Goal: Information Seeking & Learning: Compare options

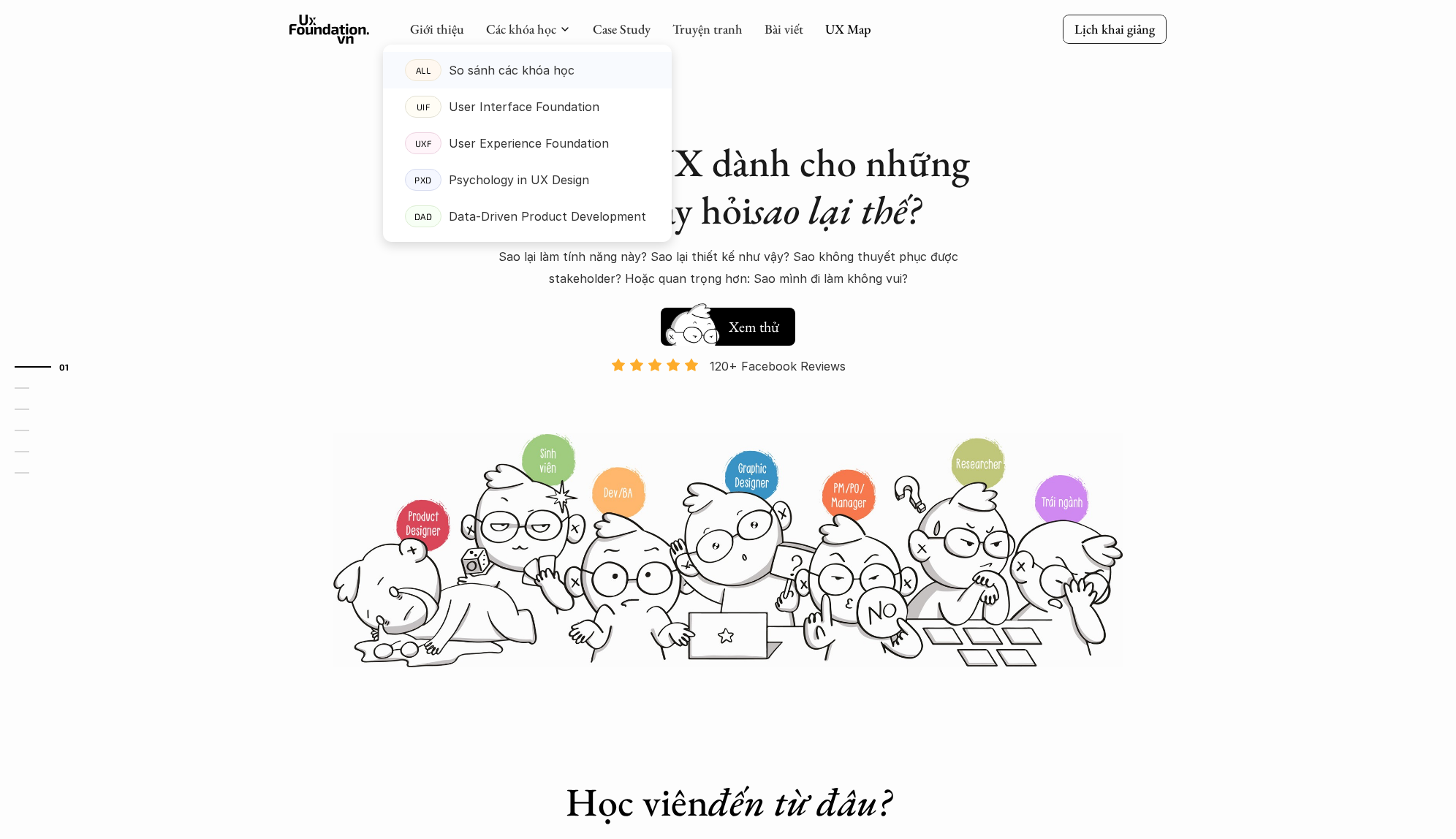
click at [541, 69] on p "So sánh các khóa học" at bounding box center [512, 70] width 126 height 22
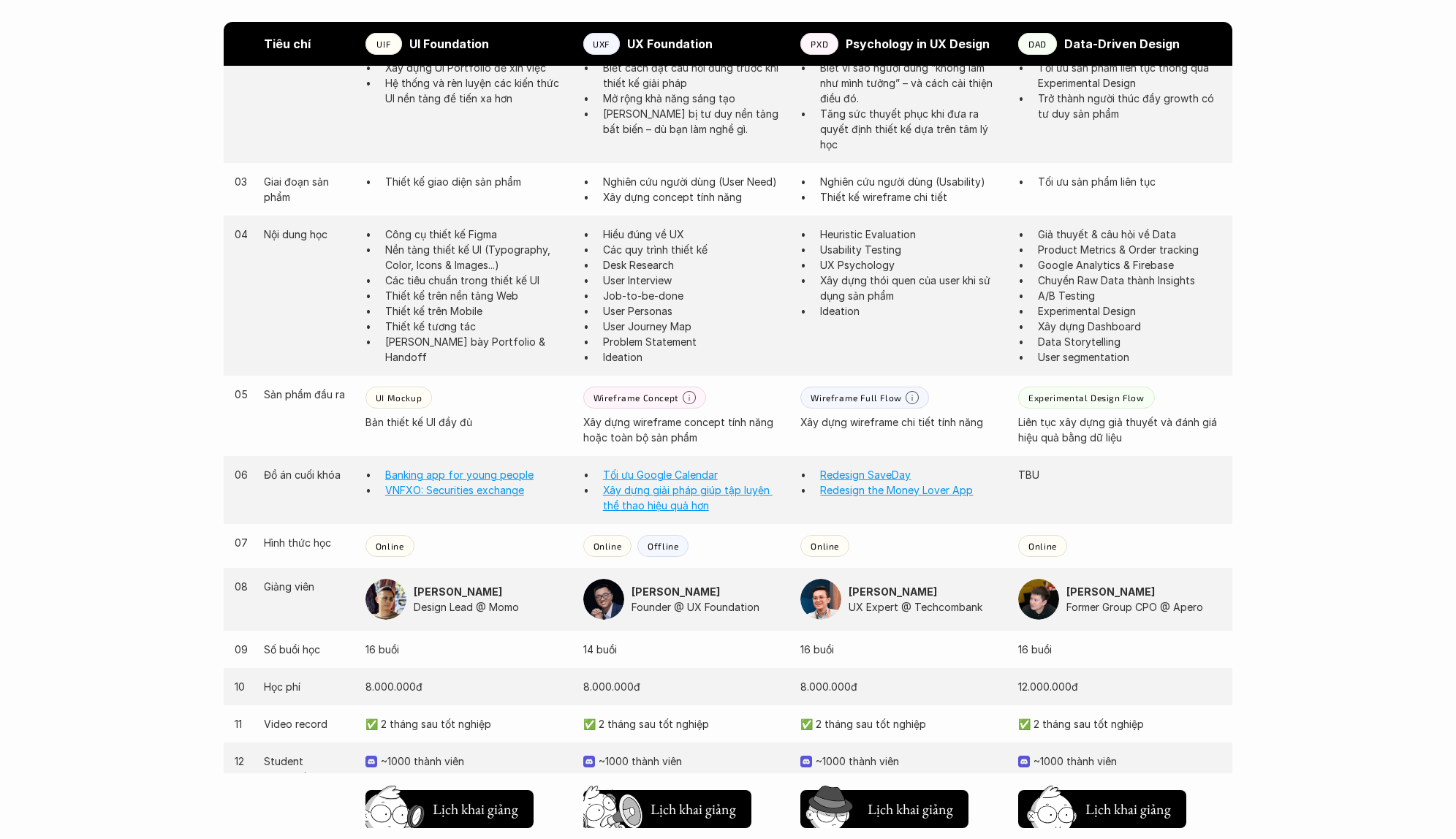
scroll to position [1000, 0]
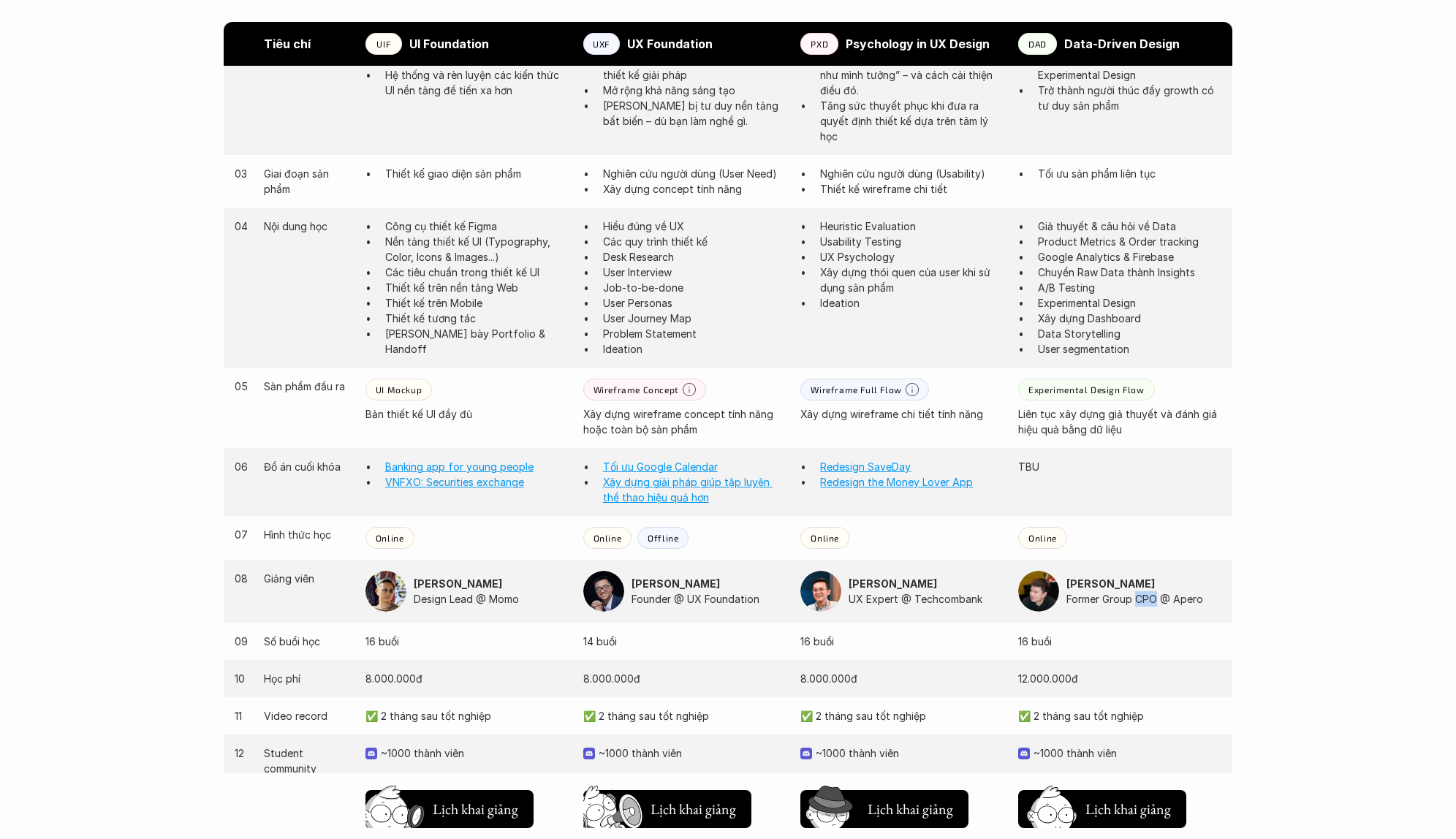
drag, startPoint x: 1136, startPoint y: 598, endPoint x: 1158, endPoint y: 596, distance: 22.1
click at [1159, 596] on p "Former Group CPO @ Apero" at bounding box center [1144, 600] width 155 height 16
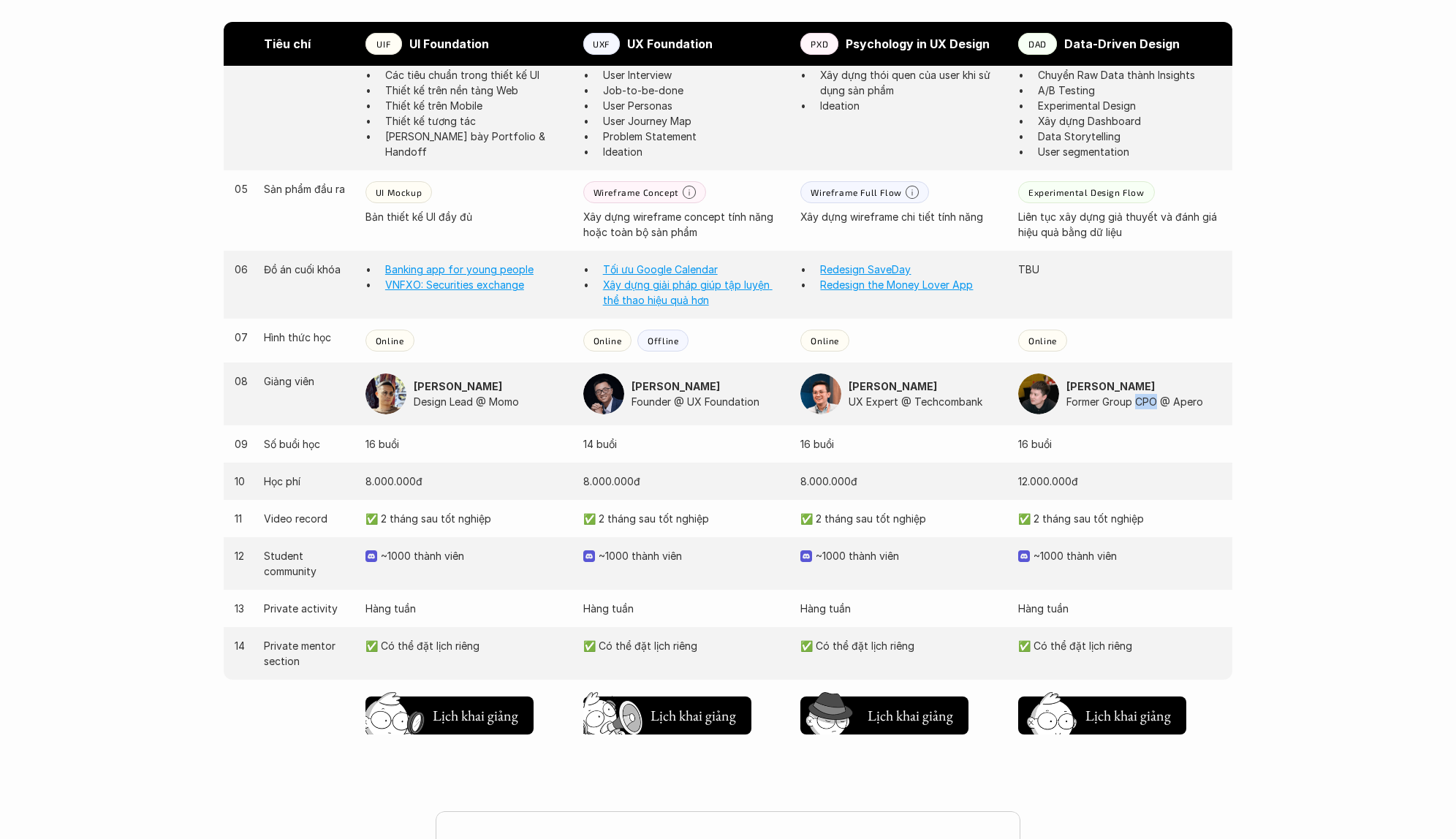
scroll to position [1224, 0]
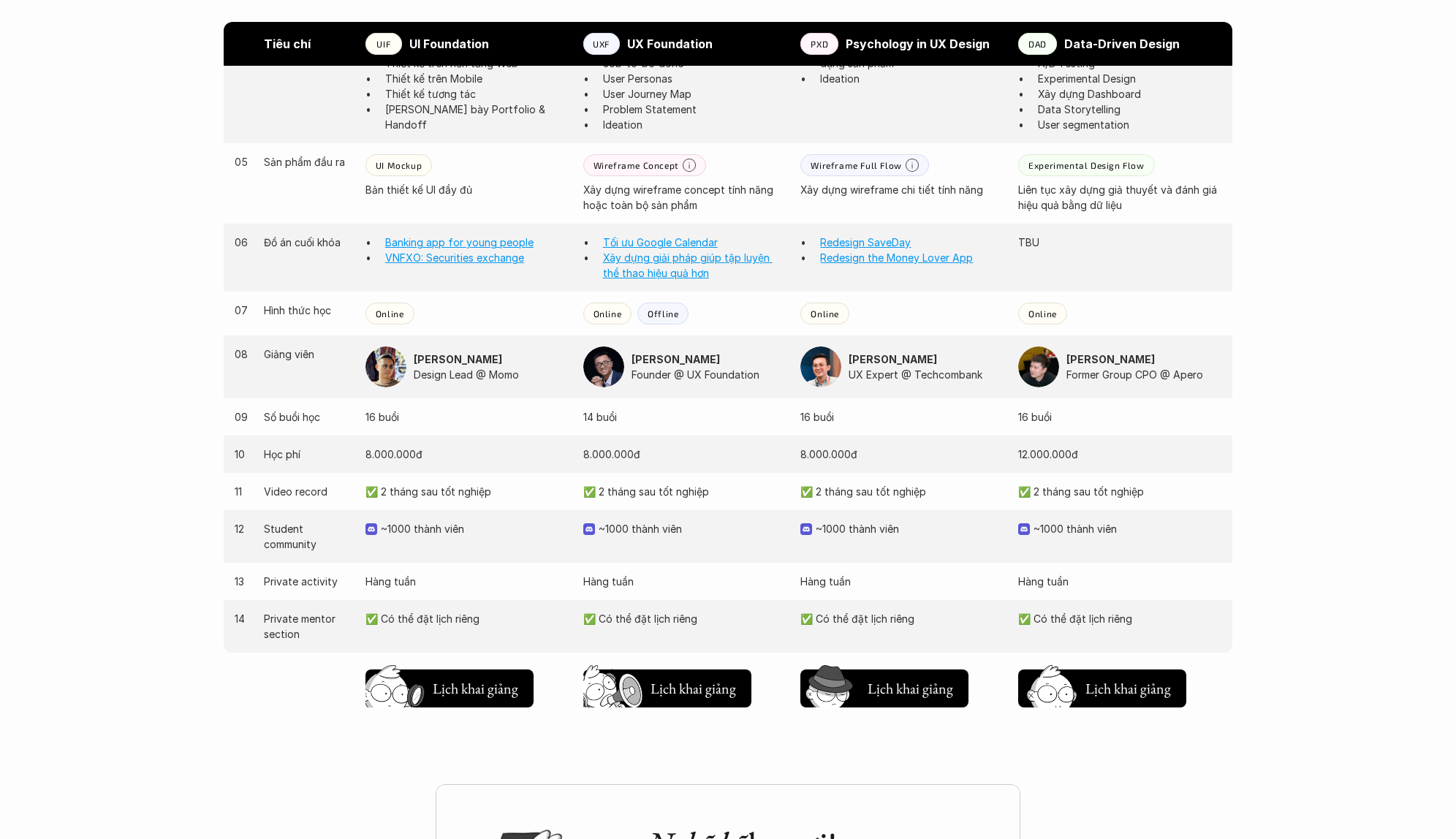
click at [860, 526] on p "~1000 thành viên" at bounding box center [909, 529] width 188 height 16
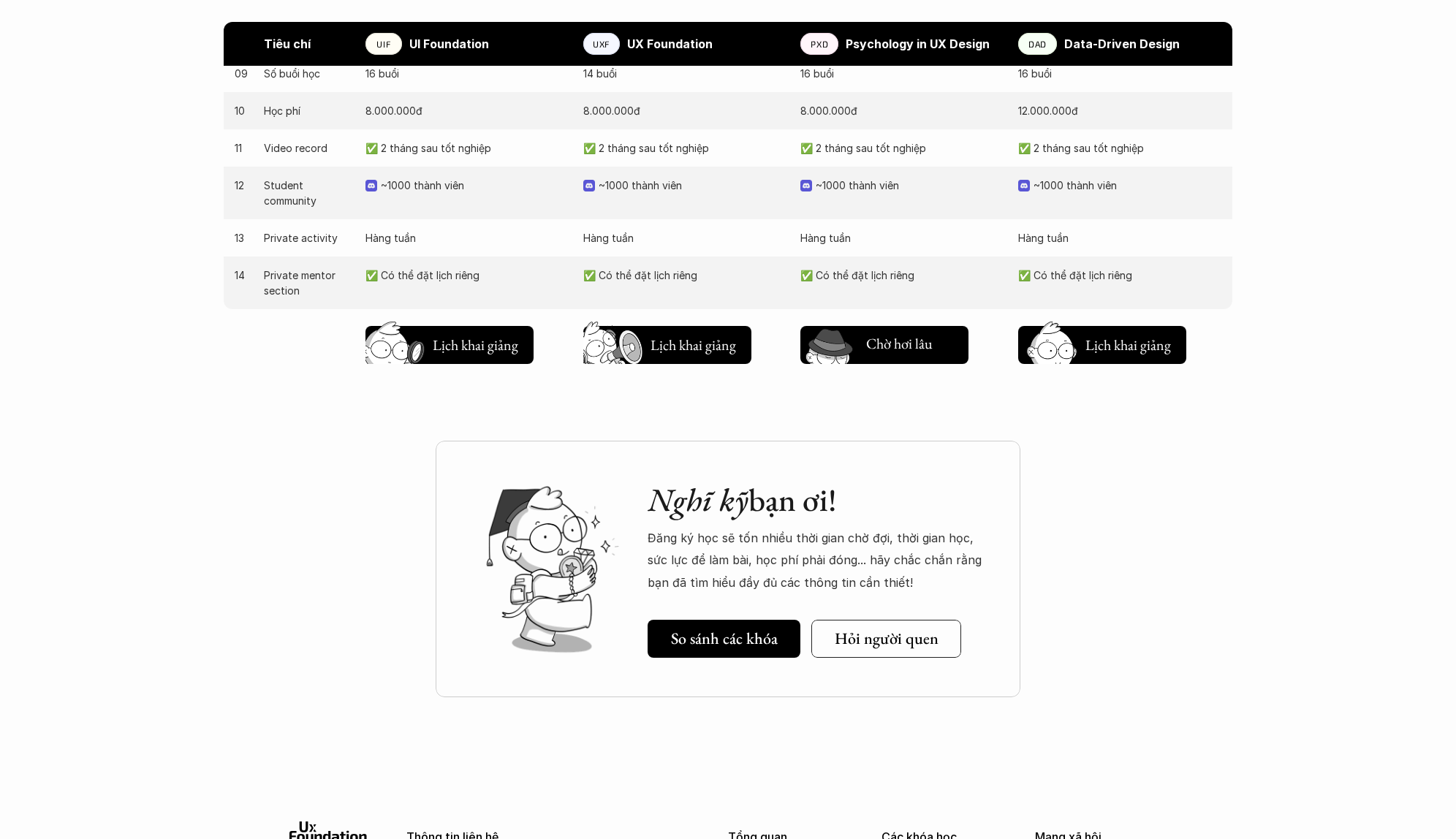
click at [881, 354] on h5 "Lịch khai giảng" at bounding box center [910, 346] width 88 height 20
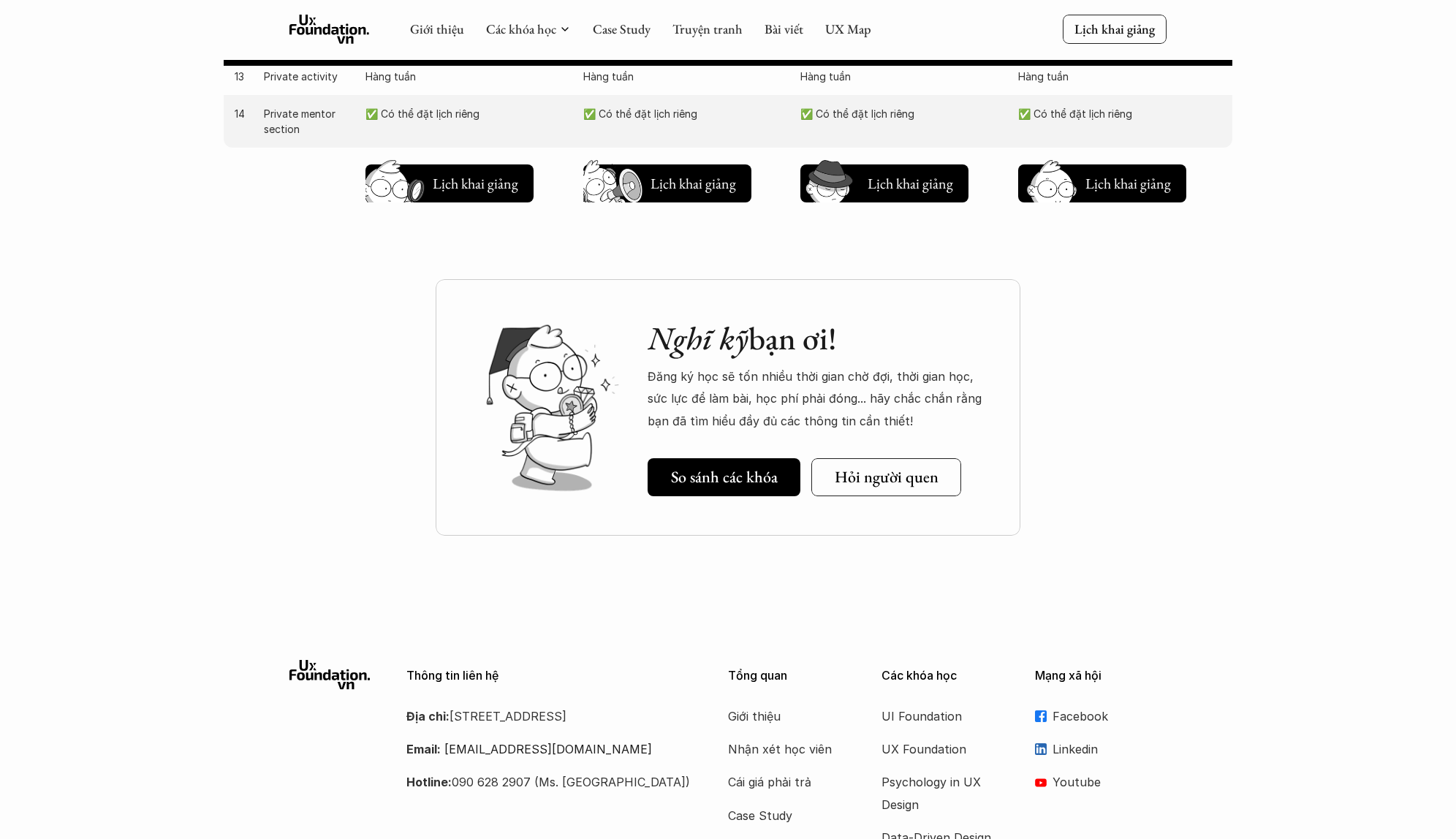
scroll to position [1844, 0]
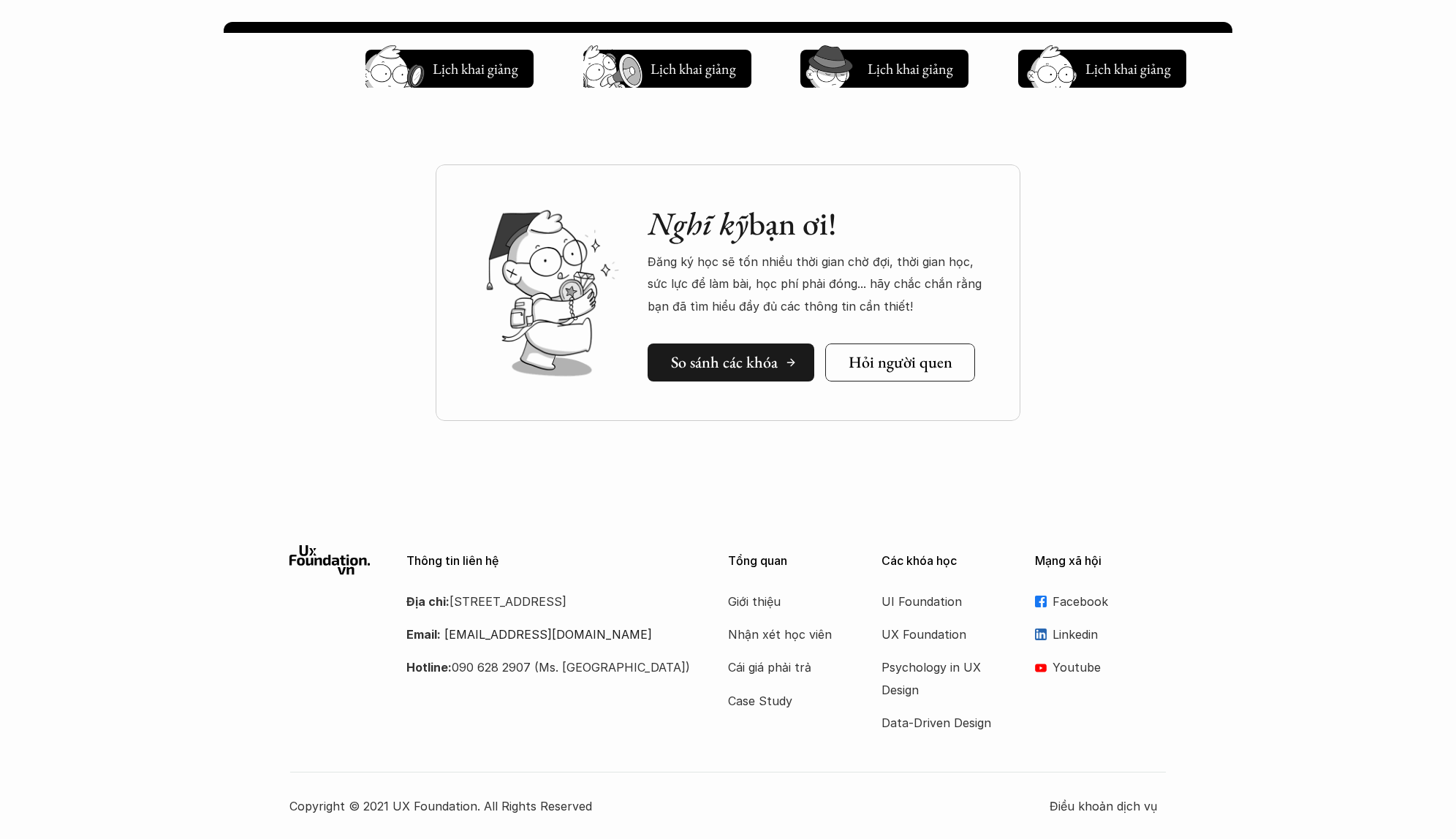
click at [754, 368] on h5 "So sánh các khóa" at bounding box center [724, 363] width 107 height 19
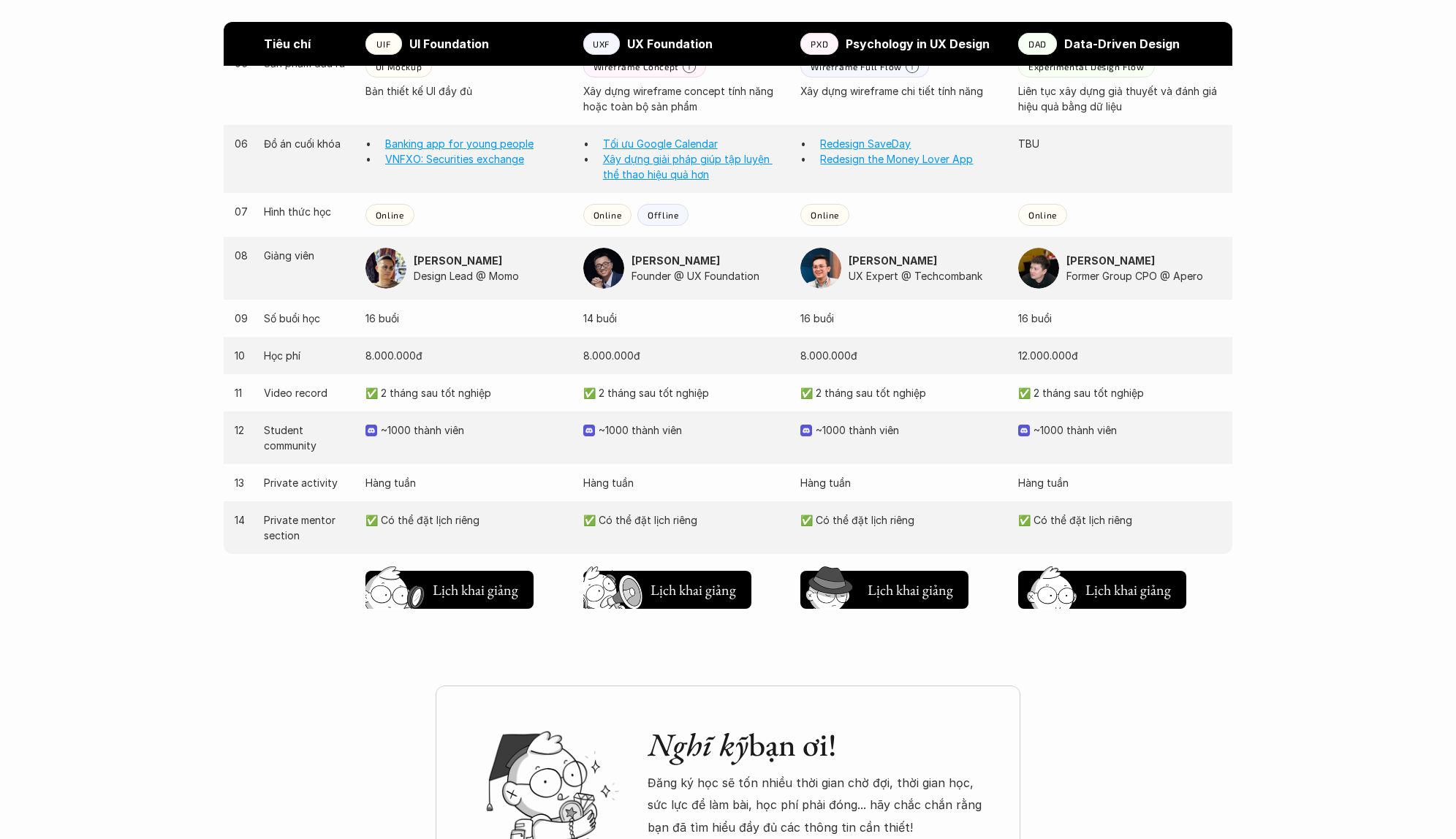
scroll to position [1341, 0]
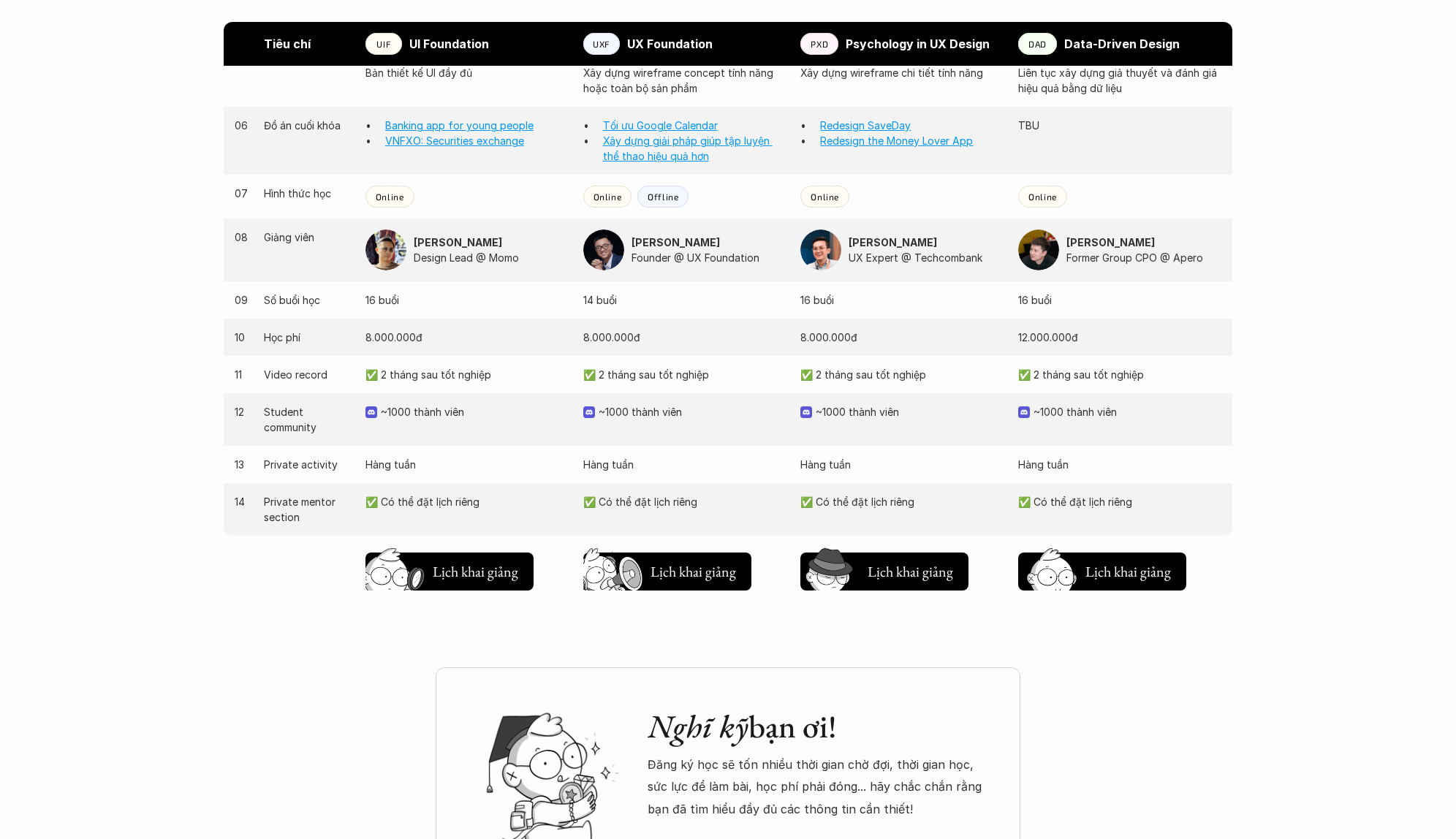
click at [443, 371] on p "✅ 2 tháng sau tốt nghiệp" at bounding box center [467, 375] width 203 height 16
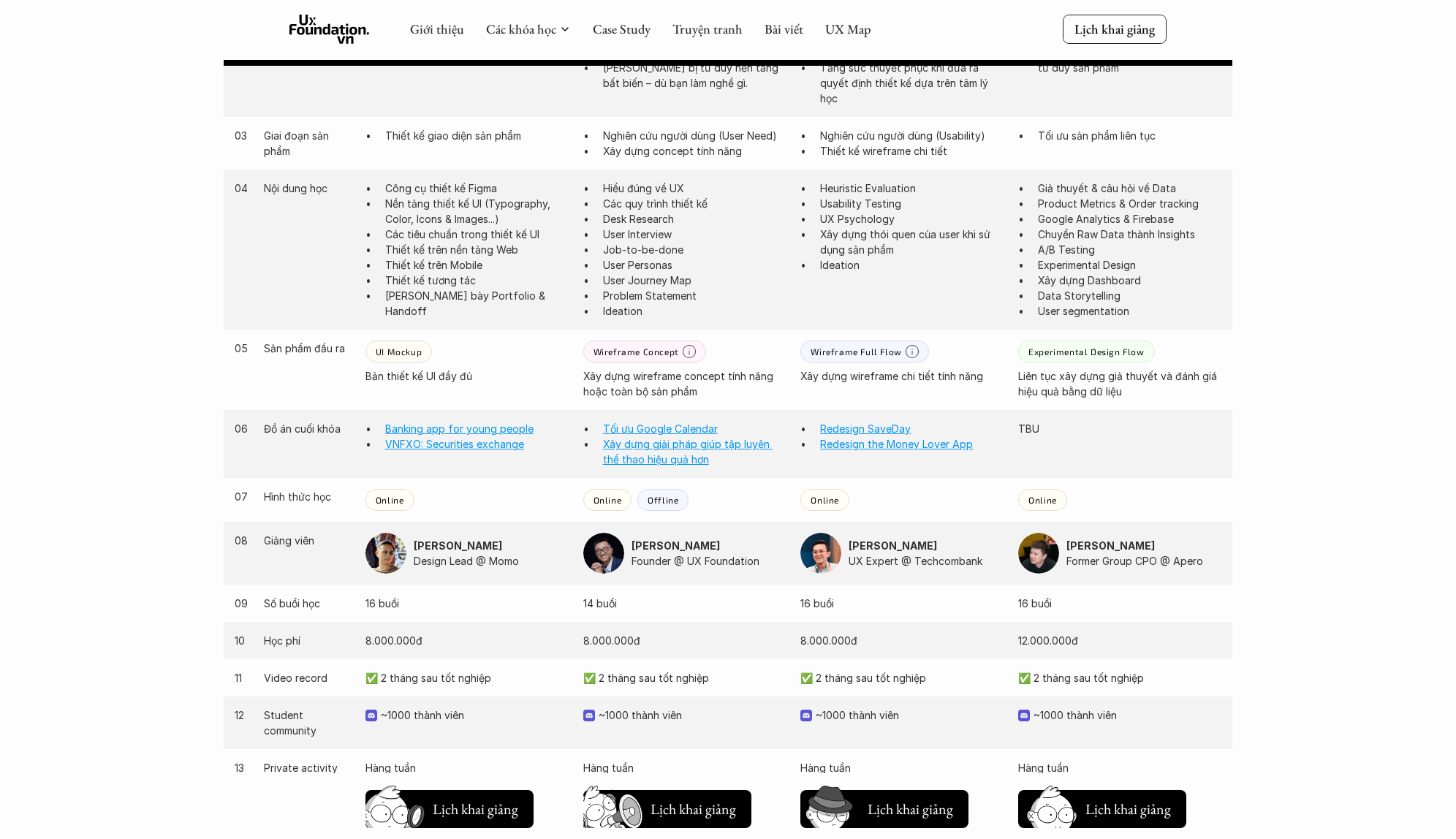
scroll to position [984, 0]
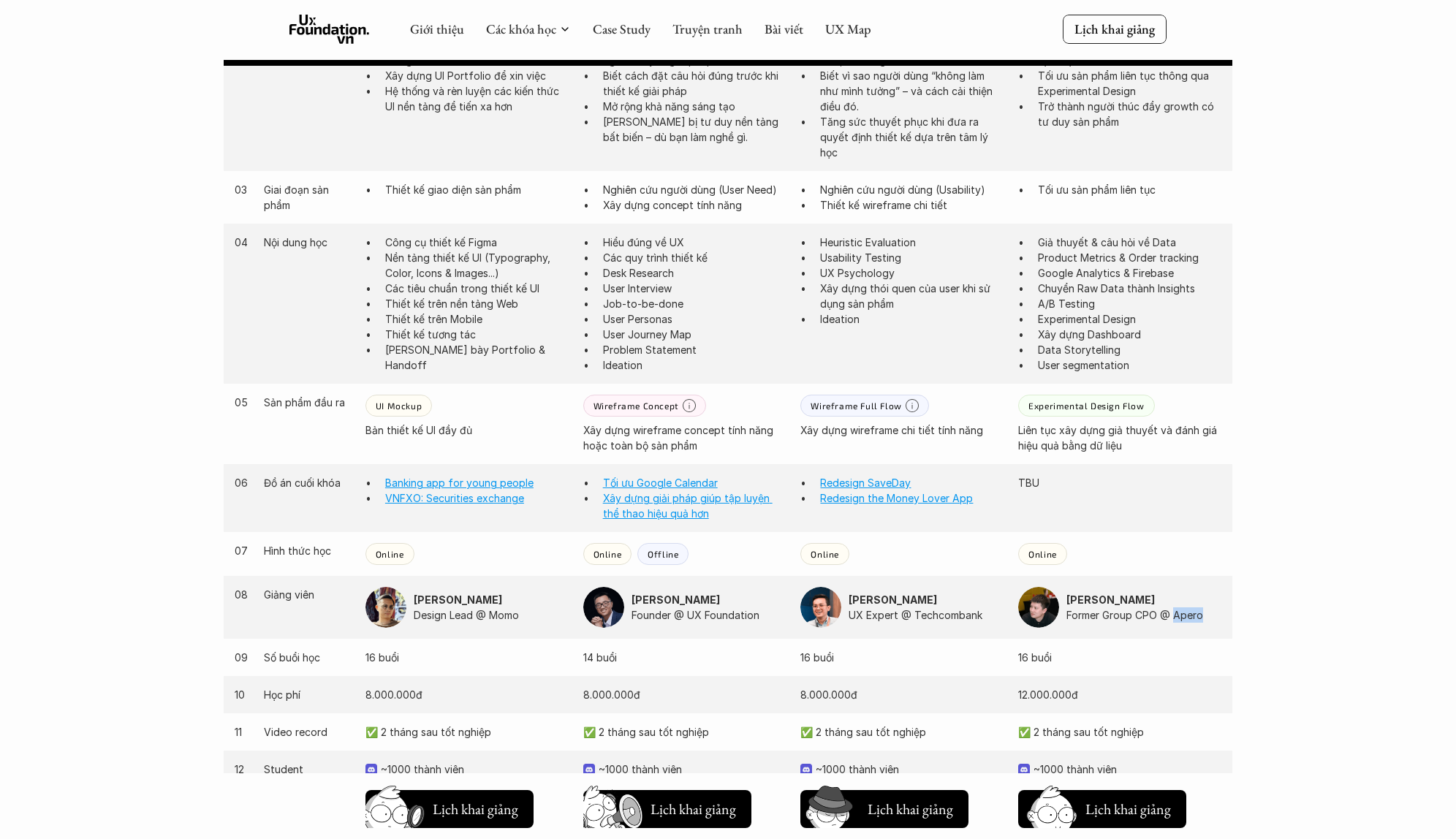
drag, startPoint x: 1201, startPoint y: 616, endPoint x: 1175, endPoint y: 615, distance: 26.0
click at [1175, 615] on p "Former Group CPO @ Apero" at bounding box center [1144, 615] width 155 height 16
drag, startPoint x: 1202, startPoint y: 259, endPoint x: 1125, endPoint y: 261, distance: 77.0
click at [1125, 261] on p "Product Metrics & Order tracking" at bounding box center [1130, 258] width 184 height 16
click at [1175, 276] on p "Google Analytics & Firebase" at bounding box center [1130, 273] width 184 height 16
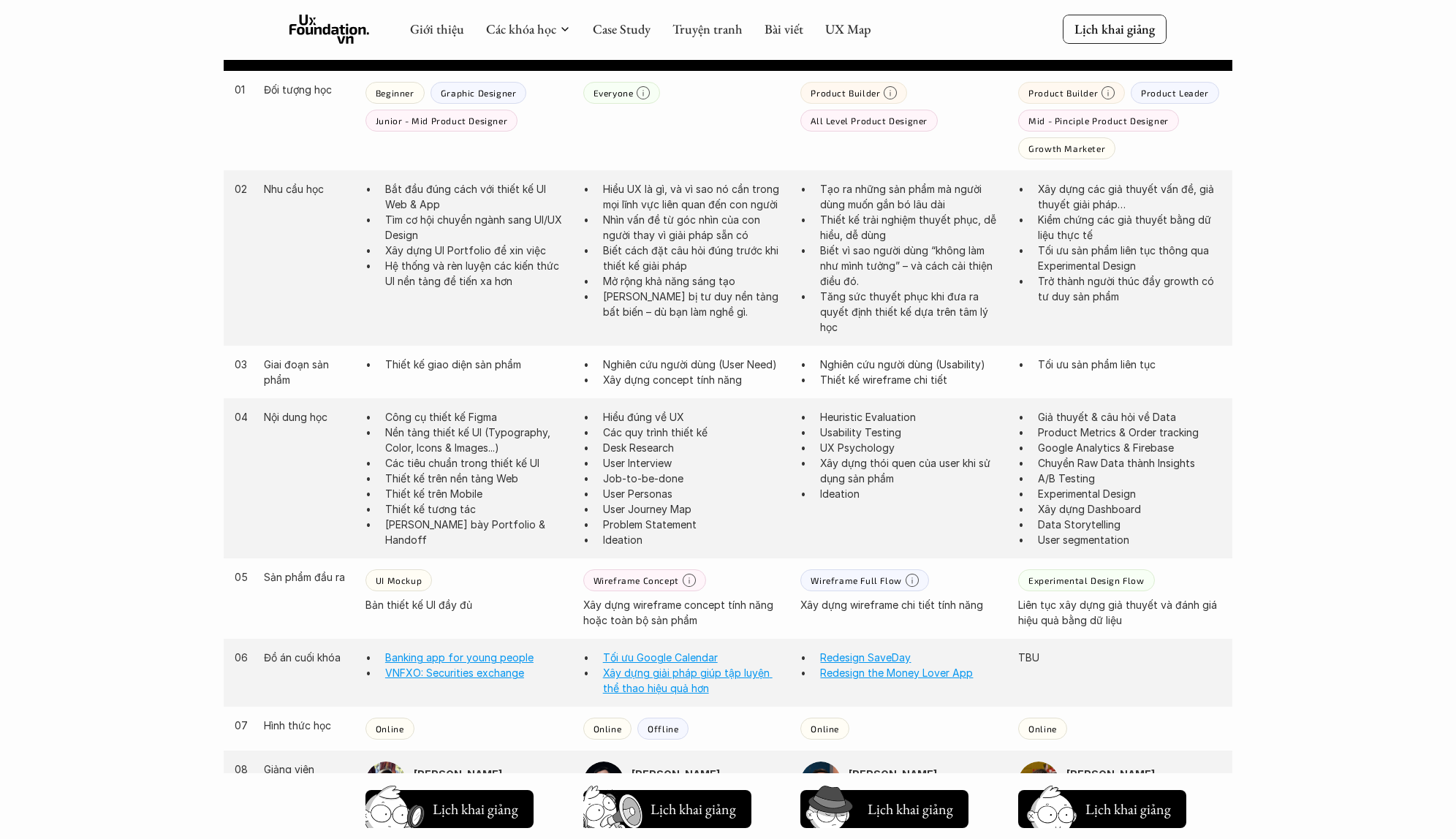
scroll to position [713, 0]
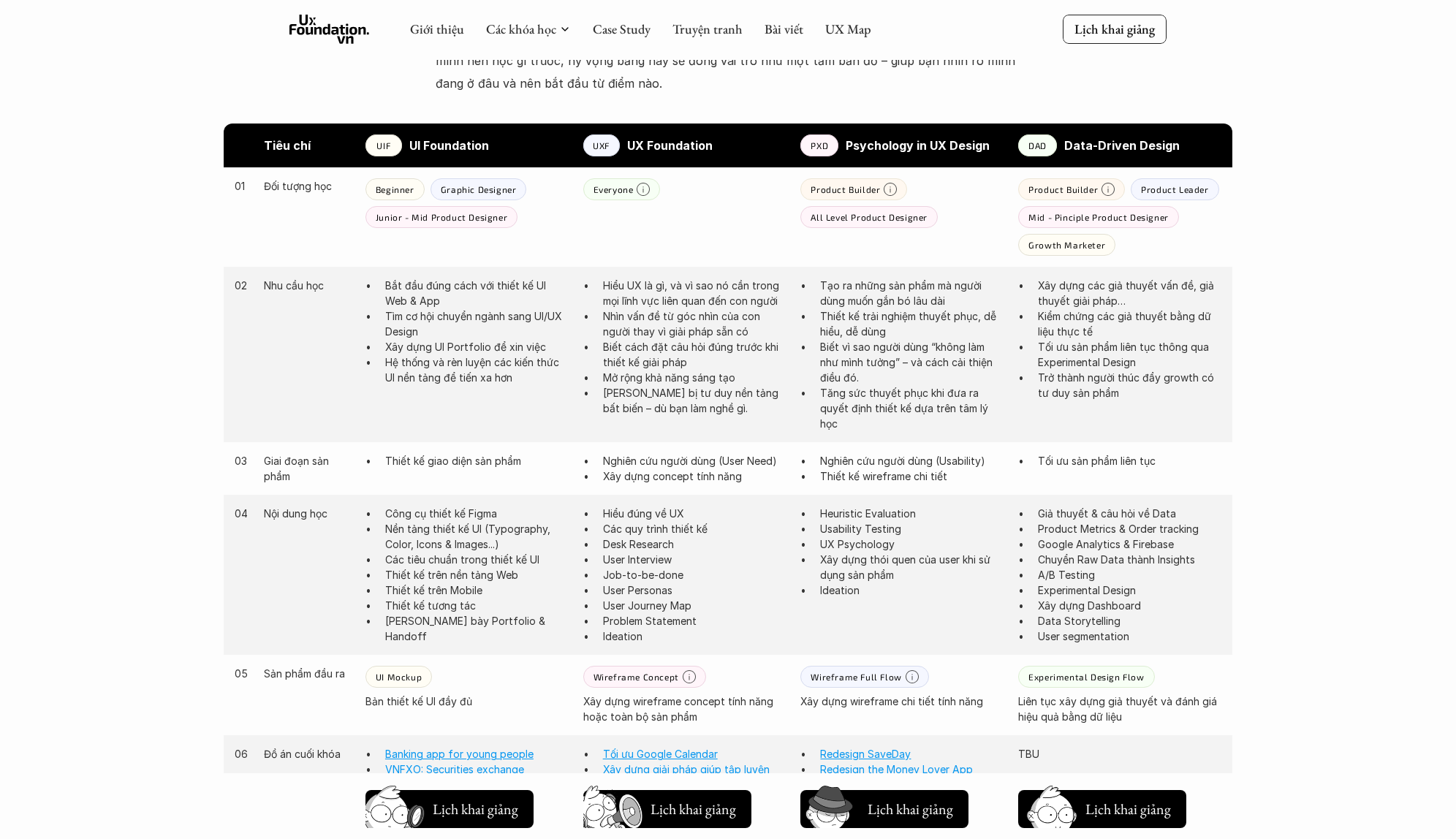
click at [907, 218] on p "All Level Product Designer" at bounding box center [869, 217] width 117 height 10
click at [972, 272] on div "02 Nhu cầu học Bắt đầu đúng cách với thiết kế UI Web & App Tìm cơ hội chuyển ng…" at bounding box center [728, 355] width 1009 height 176
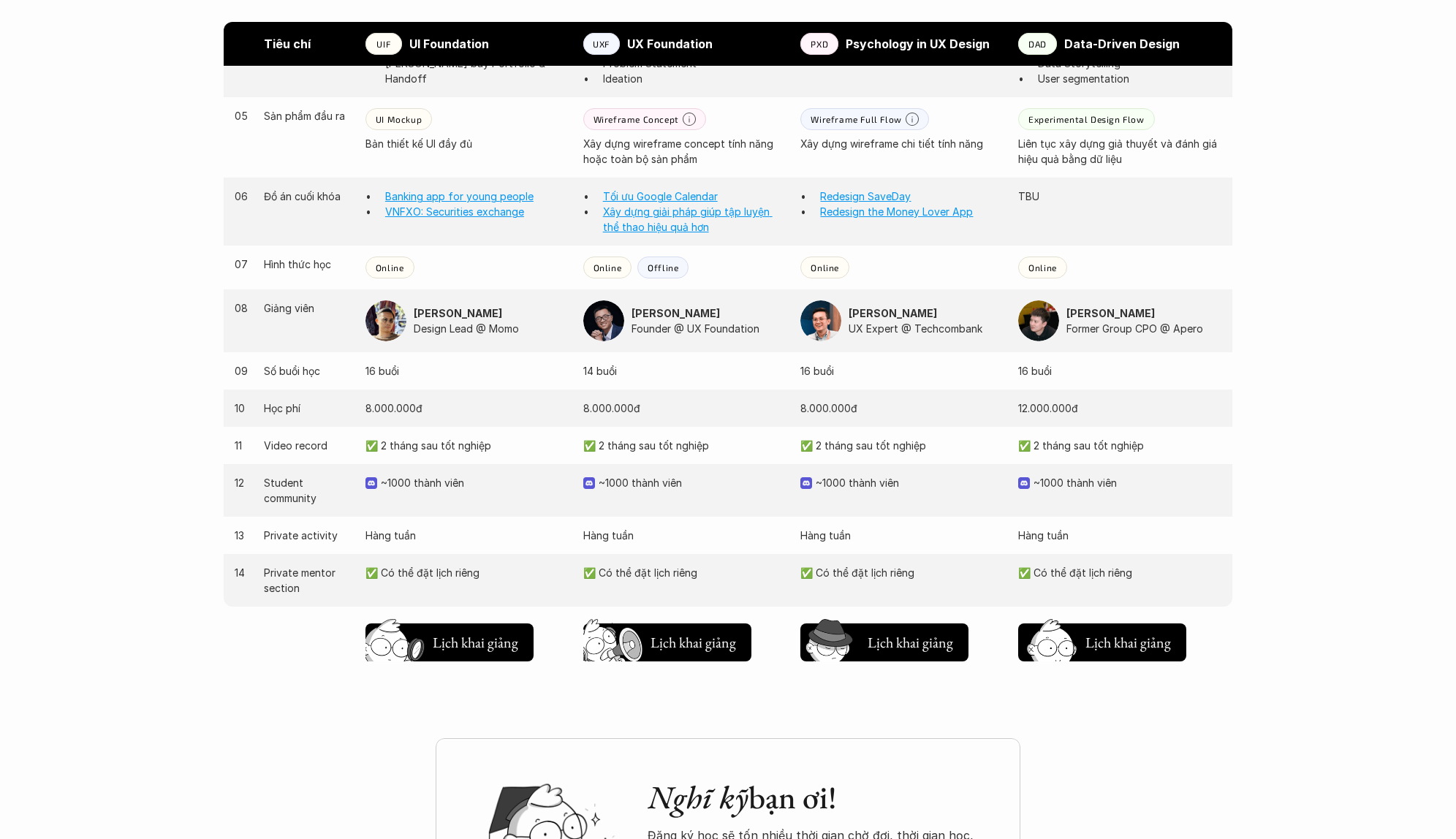
scroll to position [1379, 0]
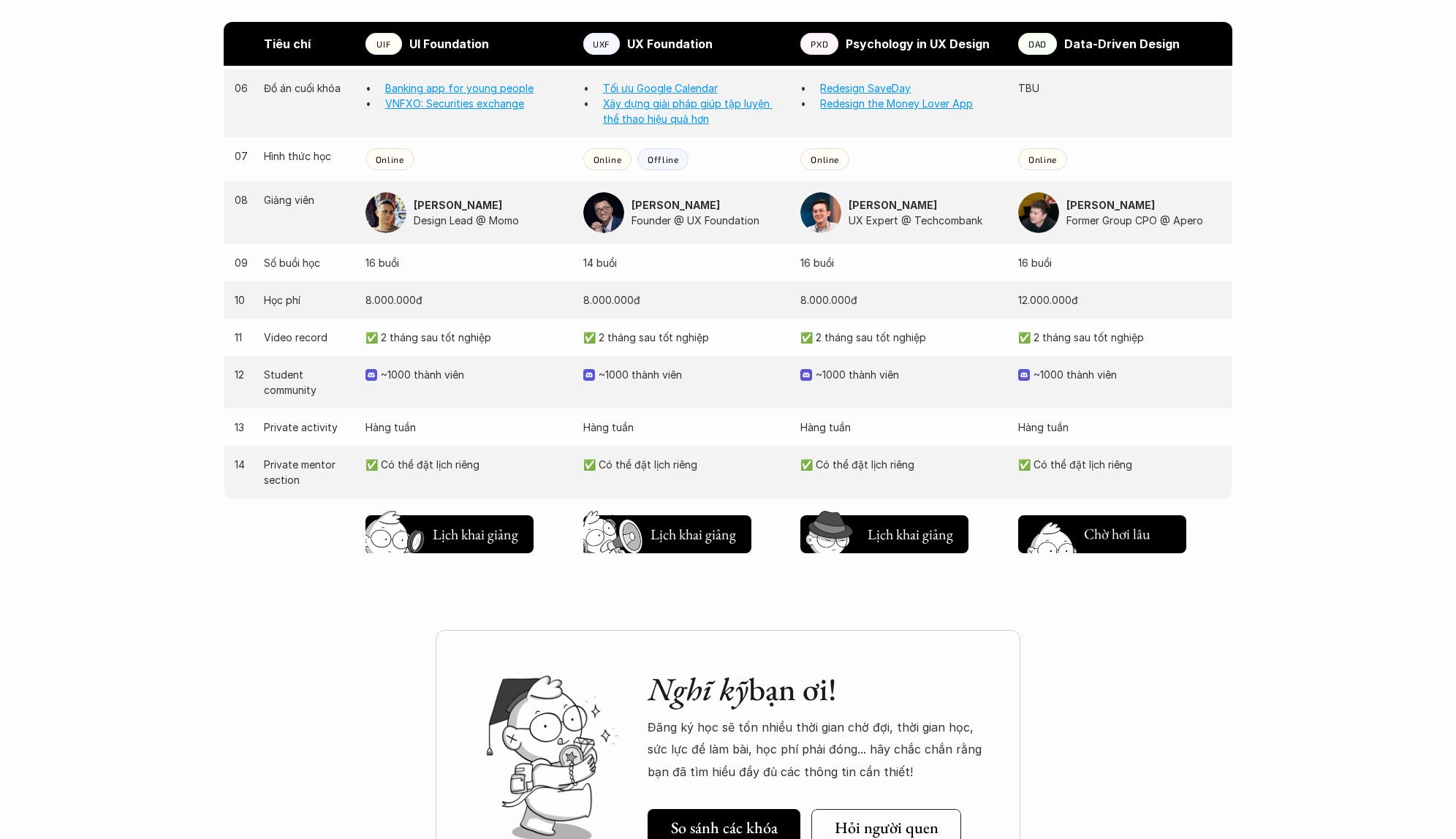
click at [1136, 545] on h5 "Lịch khai giảng" at bounding box center [1128, 537] width 88 height 20
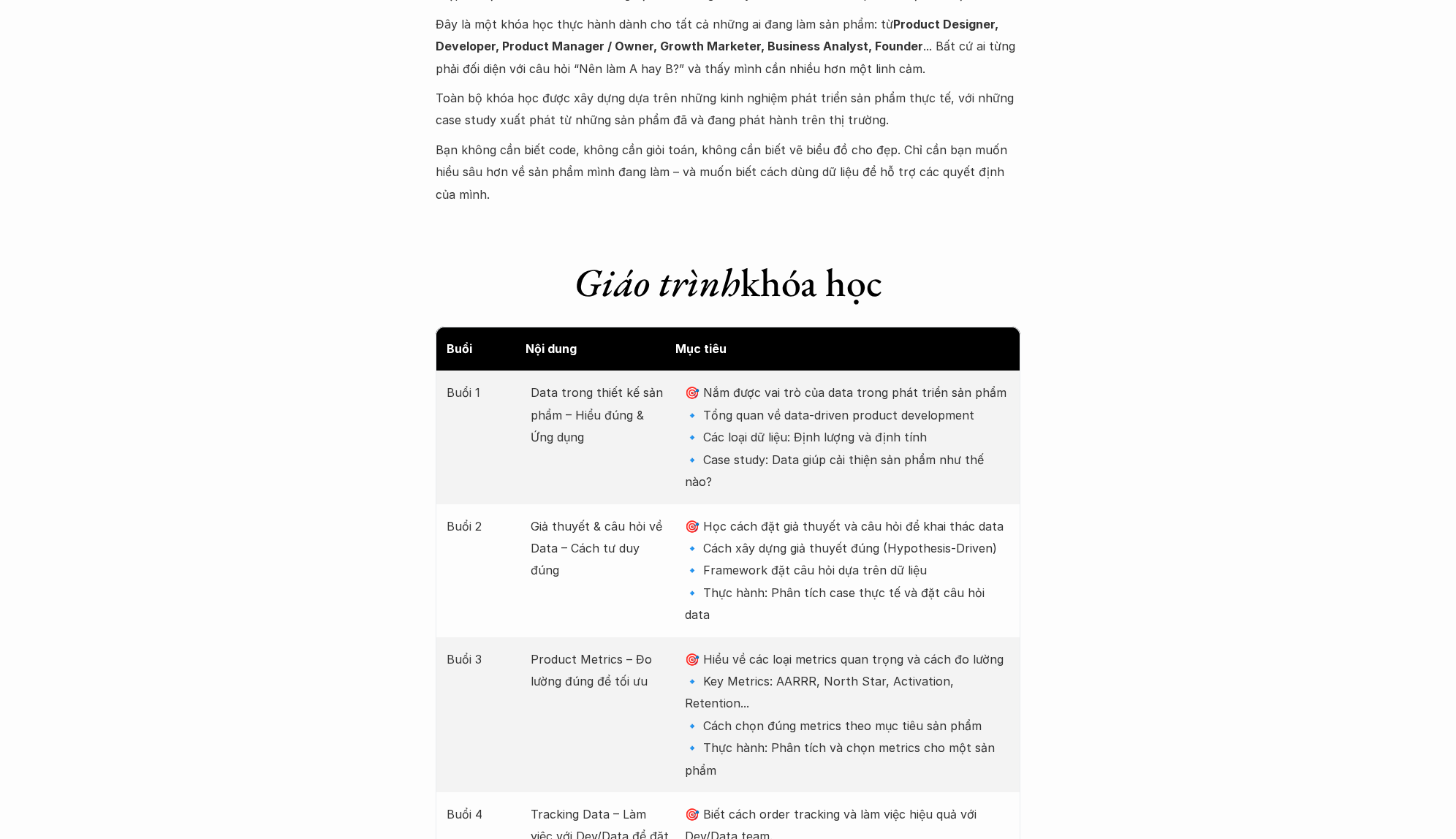
scroll to position [1811, 0]
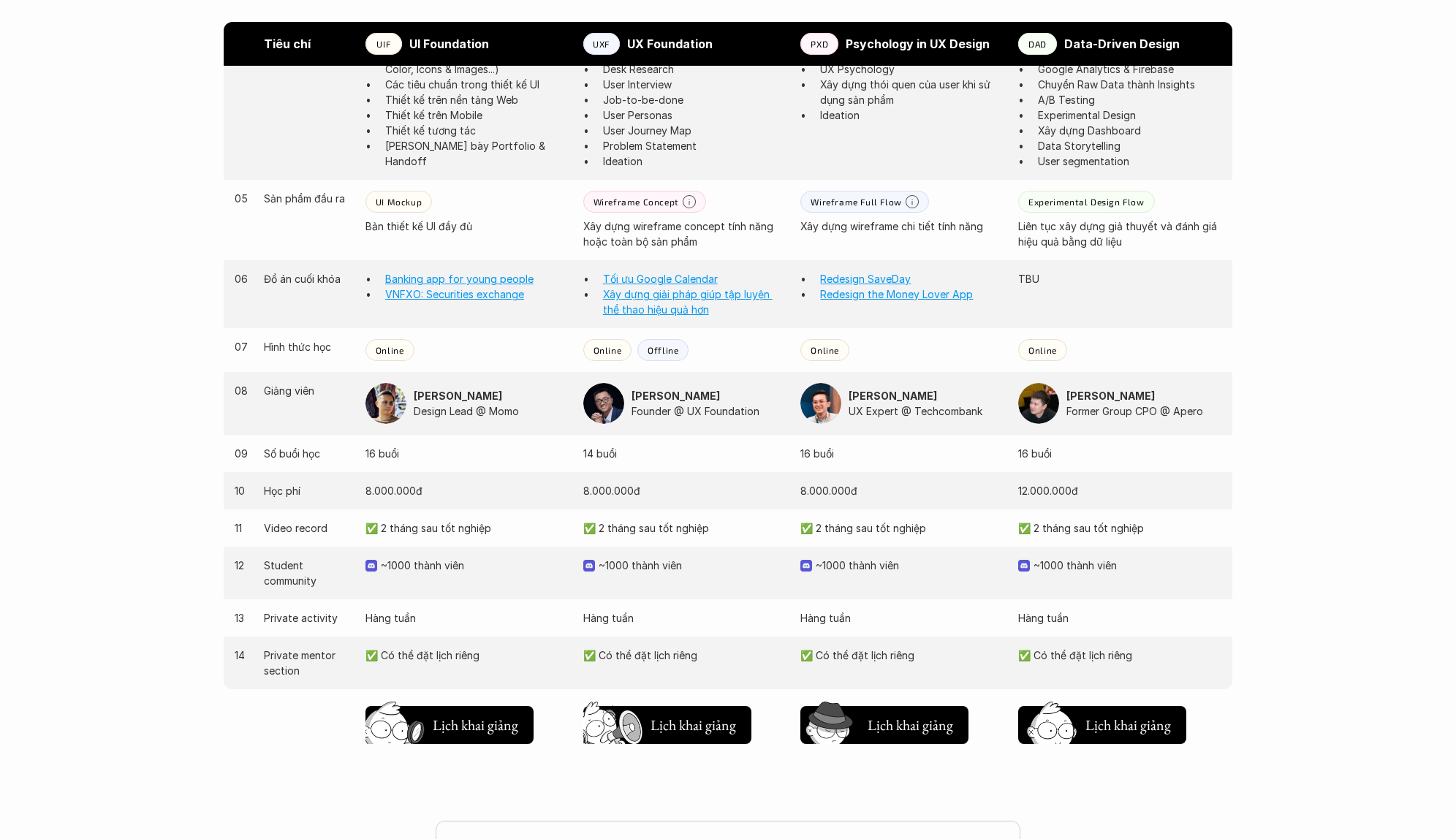
scroll to position [1465, 0]
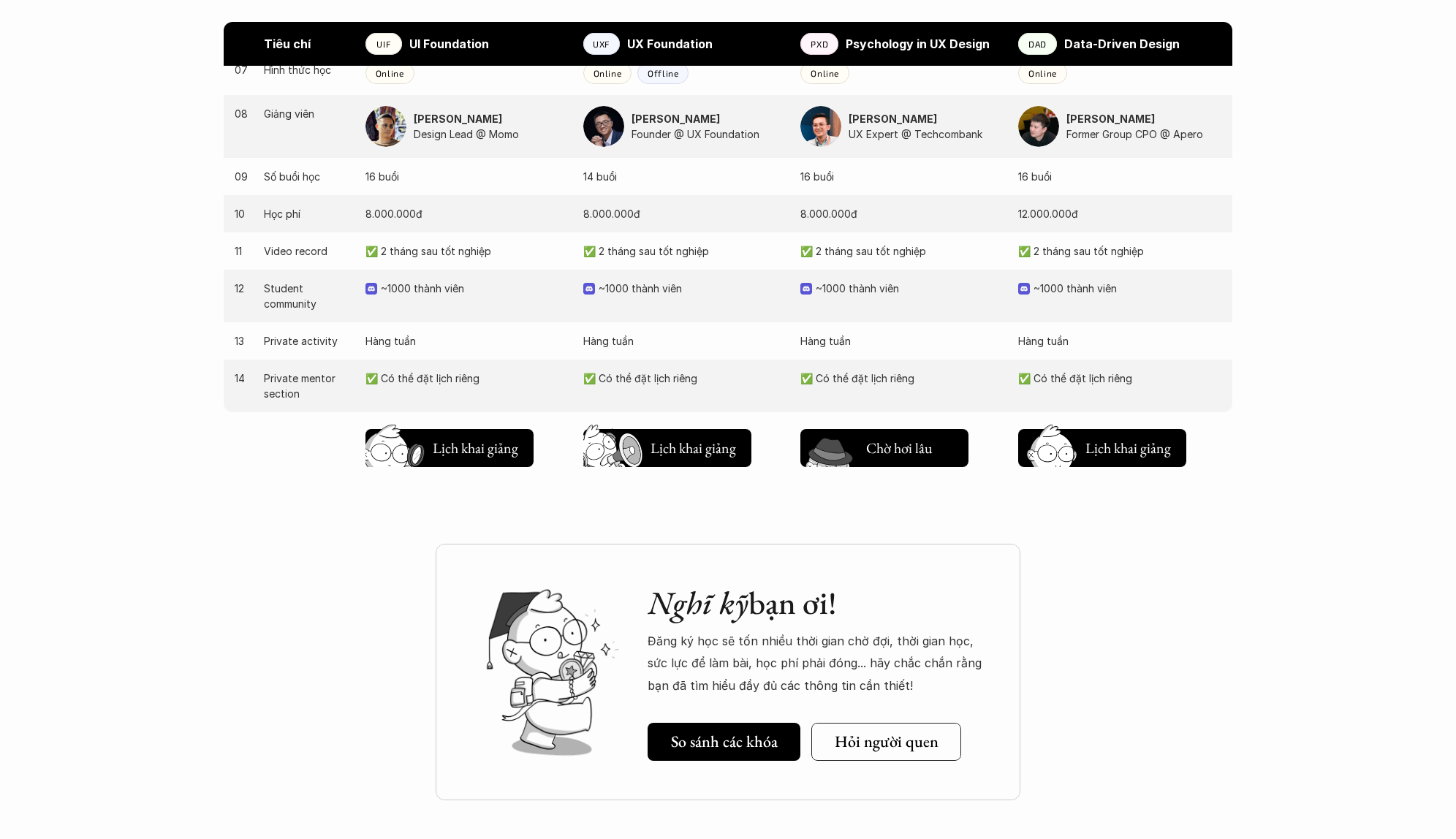
click at [882, 451] on h5 "Lịch khai giảng" at bounding box center [910, 452] width 88 height 20
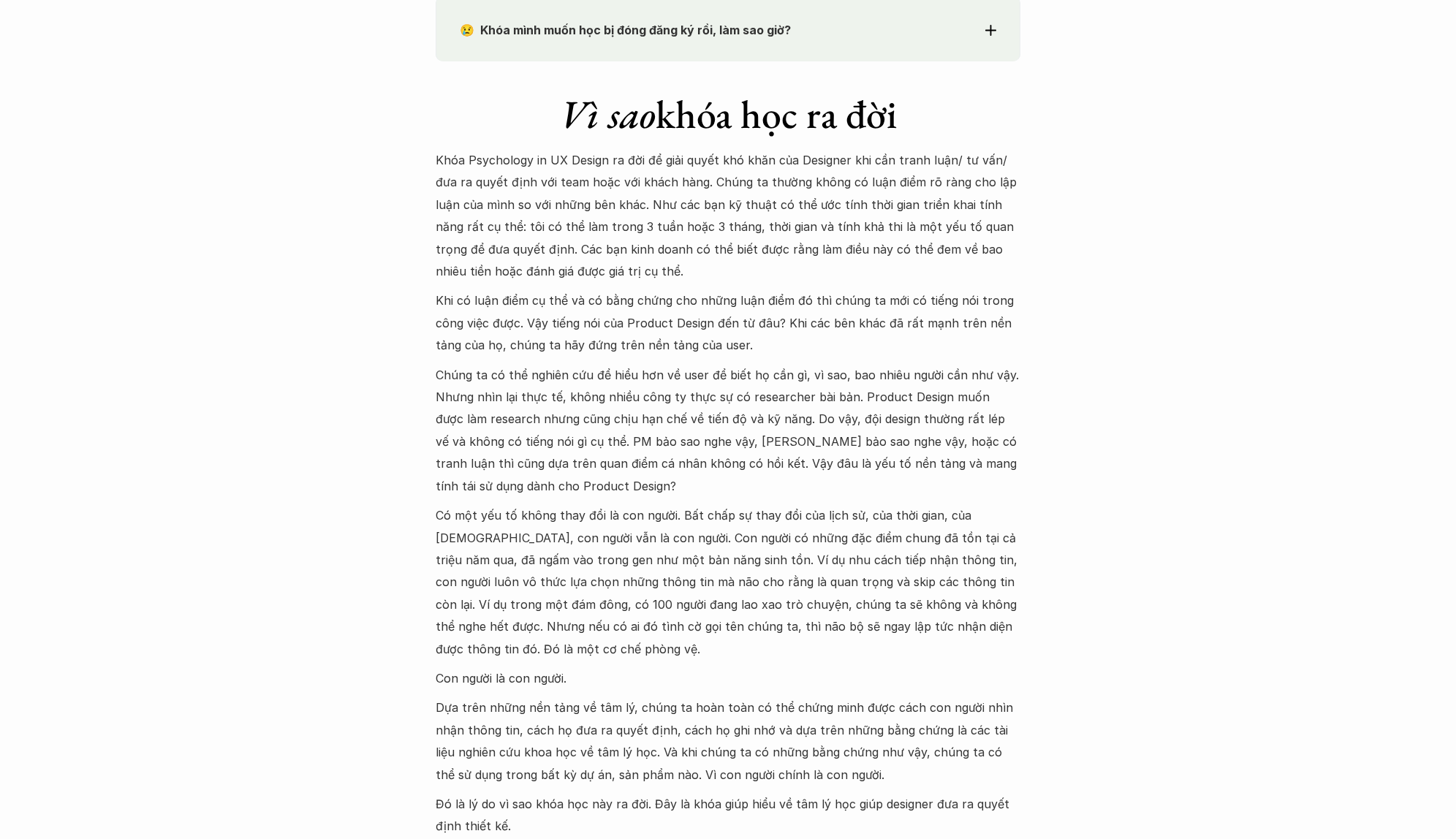
scroll to position [1306, 0]
drag, startPoint x: 788, startPoint y: 197, endPoint x: 824, endPoint y: 193, distance: 36.2
click at [821, 194] on p "Khóa Psychology in UX Design ra đời để giải quyết khó khăn của Designer khi cần…" at bounding box center [728, 214] width 585 height 133
drag, startPoint x: 709, startPoint y: 224, endPoint x: 896, endPoint y: 229, distance: 187.1
click at [896, 229] on p "Khóa Psychology in UX Design ra đời để giải quyết khó khăn của Designer khi cần…" at bounding box center [728, 214] width 585 height 133
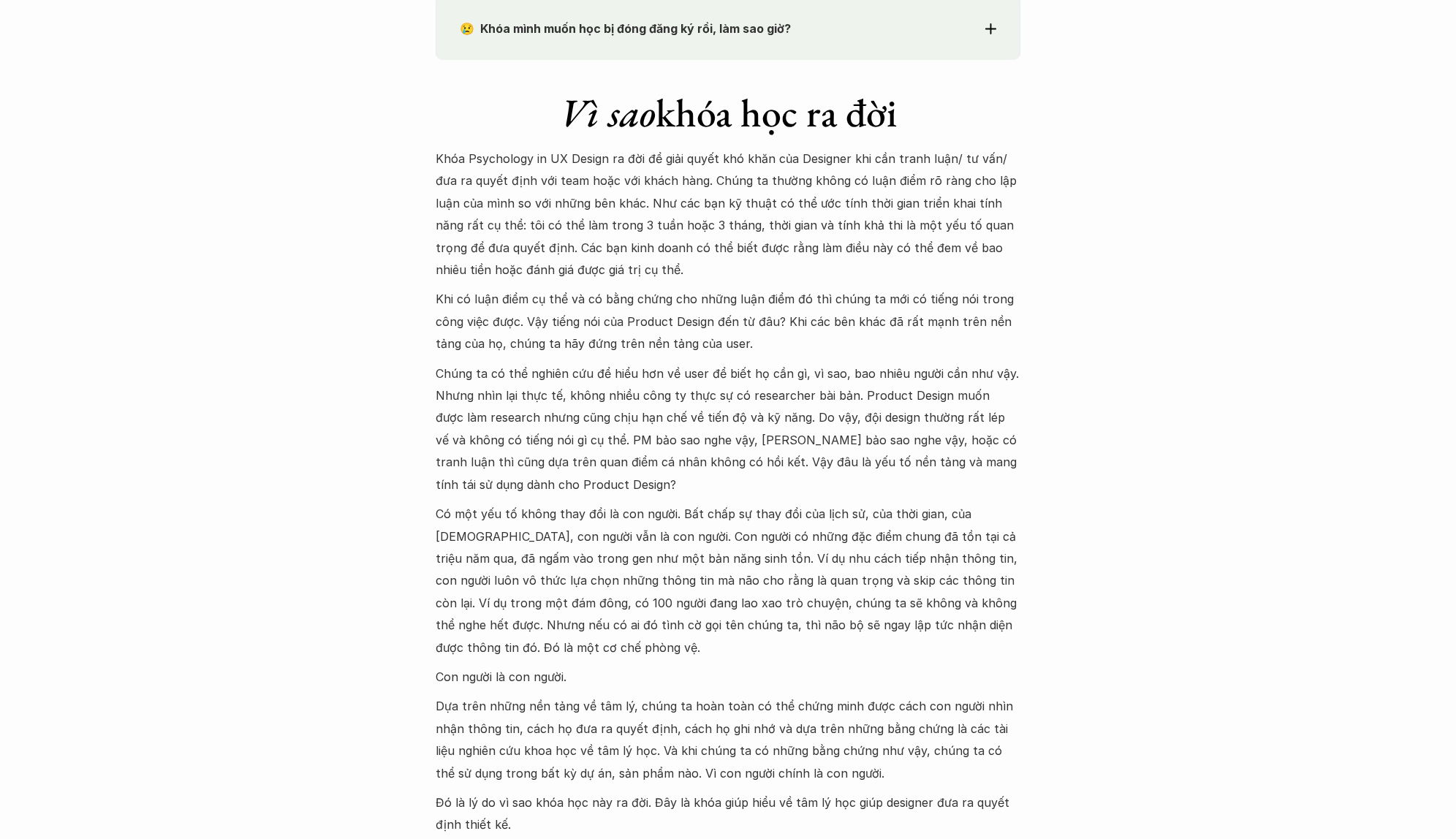
click at [975, 229] on p "Khóa Psychology in UX Design ra đời để giải quyết khó khăn của Designer khi cần…" at bounding box center [728, 214] width 585 height 133
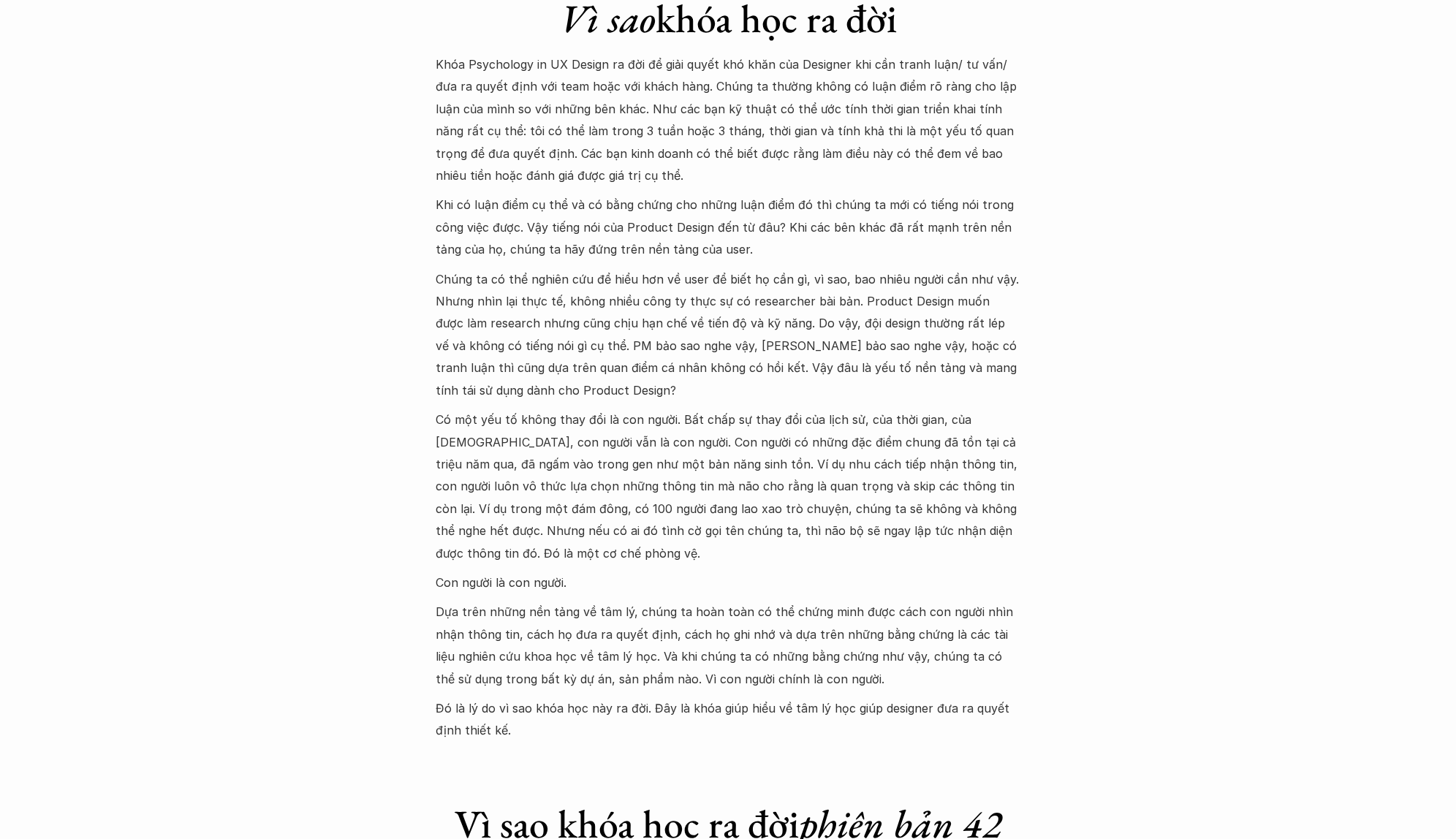
scroll to position [1408, 0]
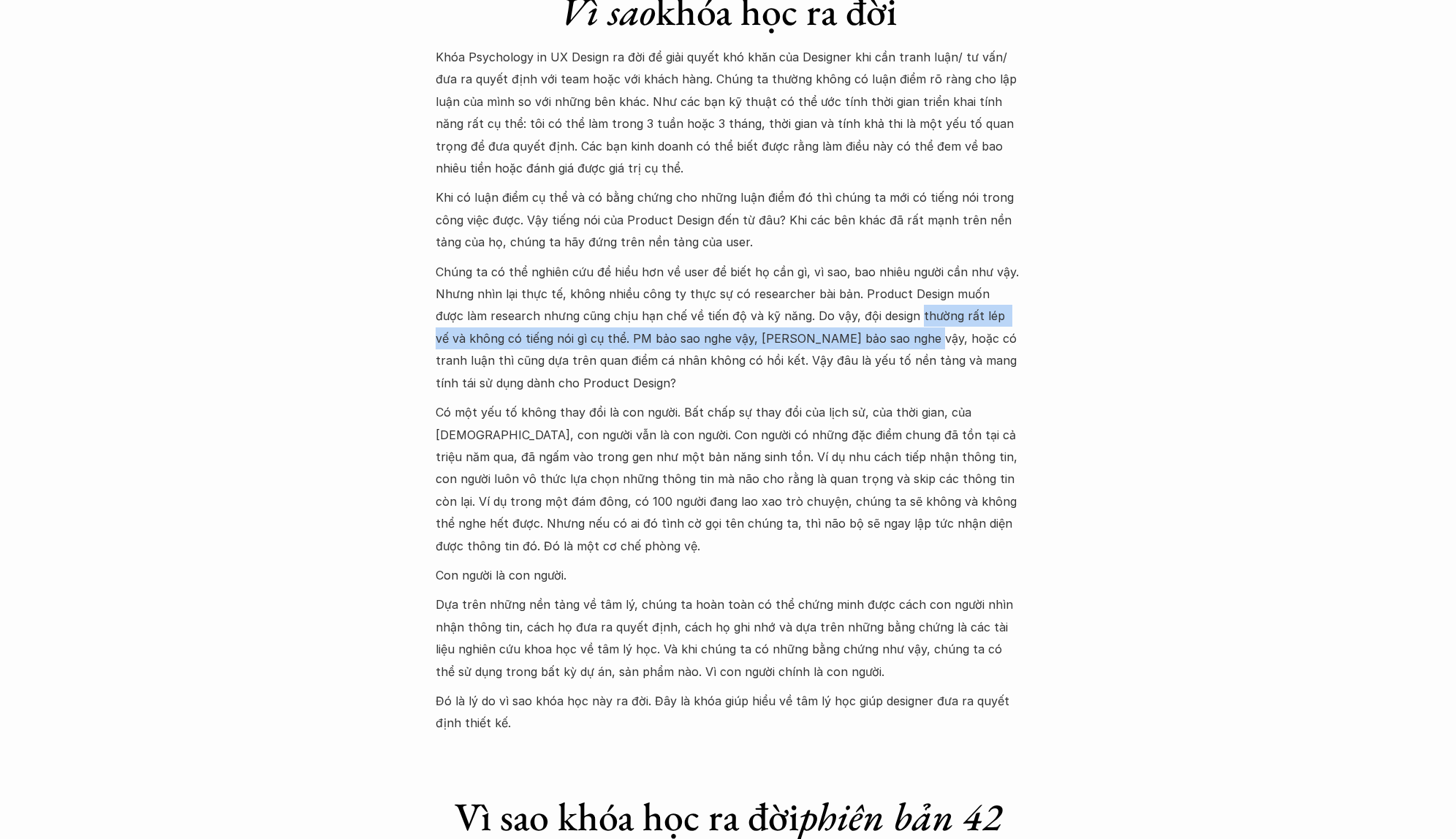
drag, startPoint x: 885, startPoint y: 311, endPoint x: 880, endPoint y: 329, distance: 18.7
click at [880, 329] on p "Chúng ta có thể nghiên cứu để hiểu hơn về user để biết họ cần gì, vì sao, bao n…" at bounding box center [728, 328] width 585 height 133
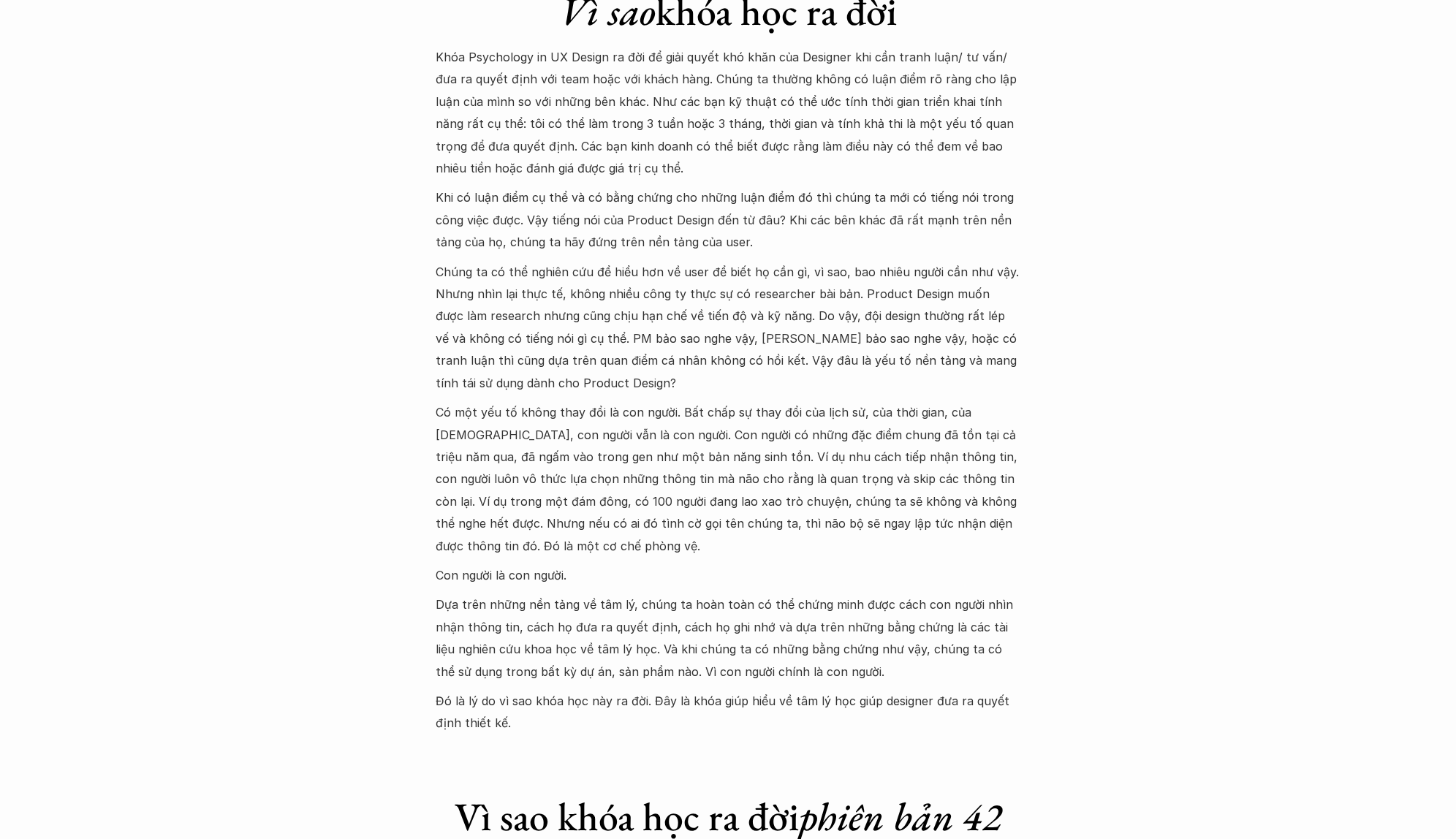
click at [869, 314] on p "Chúng ta có thể nghiên cứu để hiểu hơn về user để biết họ cần gì, vì sao, bao n…" at bounding box center [728, 328] width 585 height 133
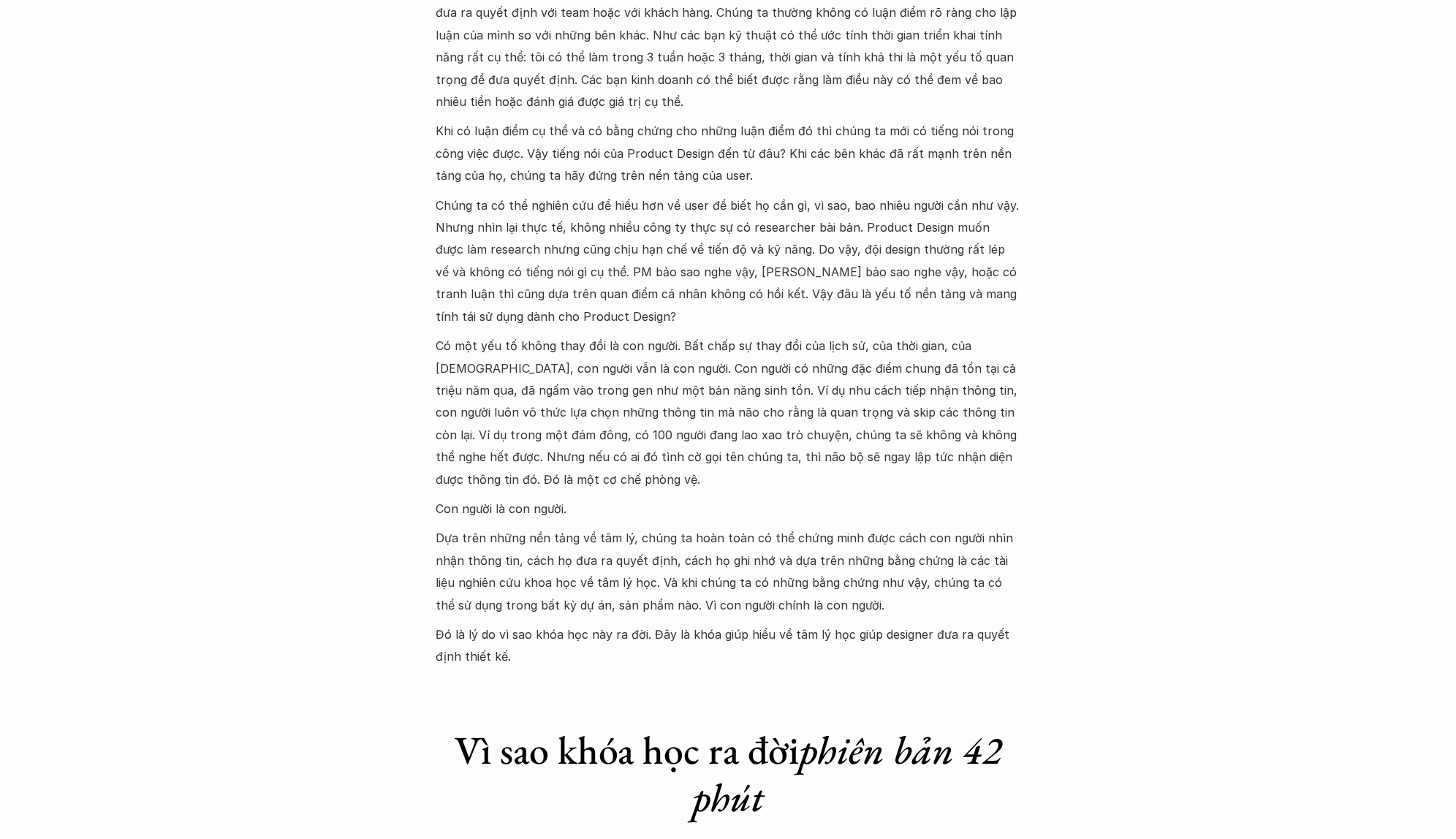
scroll to position [1475, 0]
drag, startPoint x: 647, startPoint y: 436, endPoint x: 770, endPoint y: 436, distance: 123.0
click at [770, 436] on p "Có một yếu tố không thay đổi là con người. Bất chấp sự thay đổi của lịch sử, củ…" at bounding box center [728, 413] width 585 height 155
click at [831, 437] on p "Có một yếu tố không thay đổi là con người. Bất chấp sự thay đổi của lịch sử, củ…" at bounding box center [728, 413] width 585 height 155
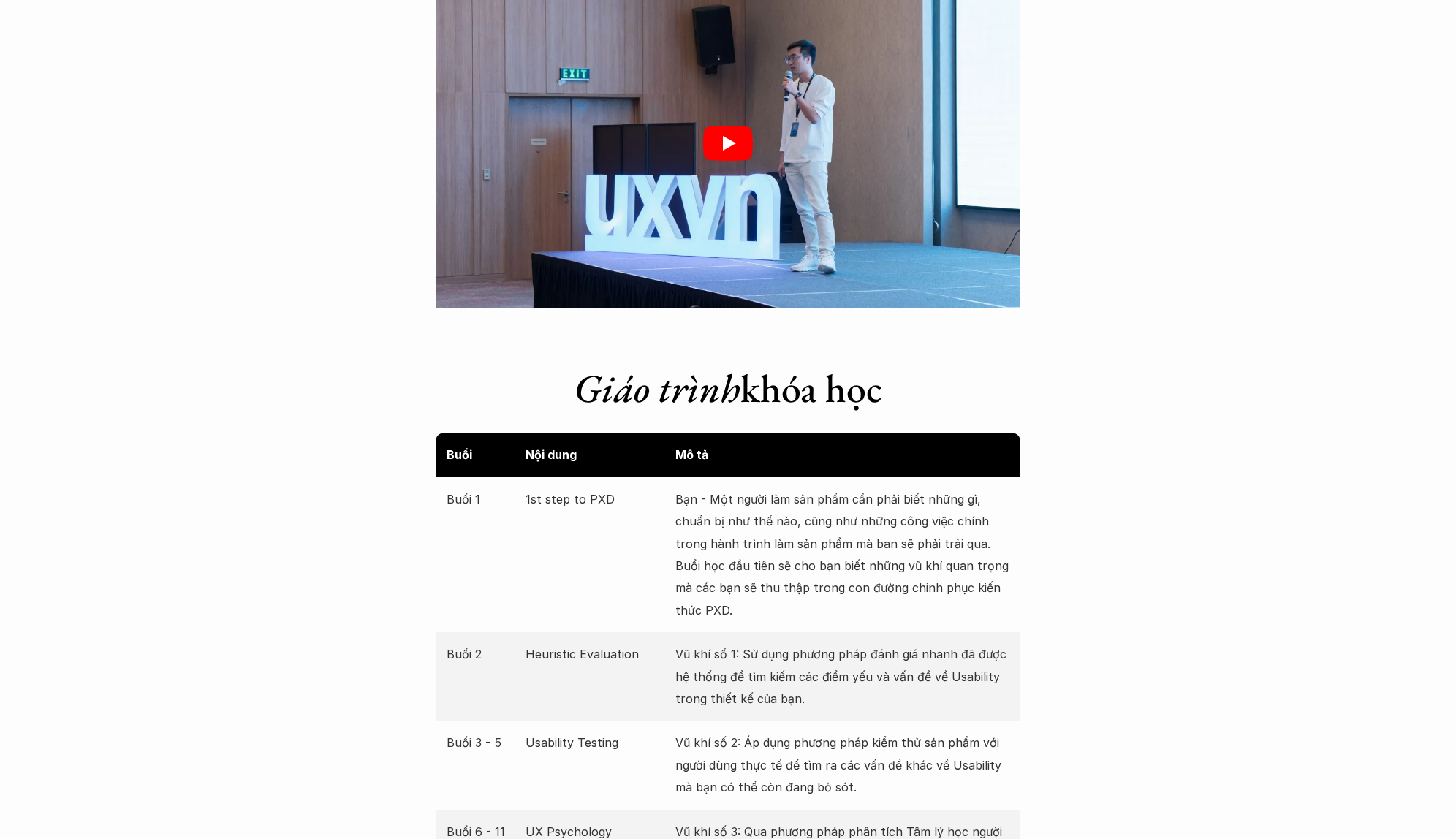
scroll to position [2338, 0]
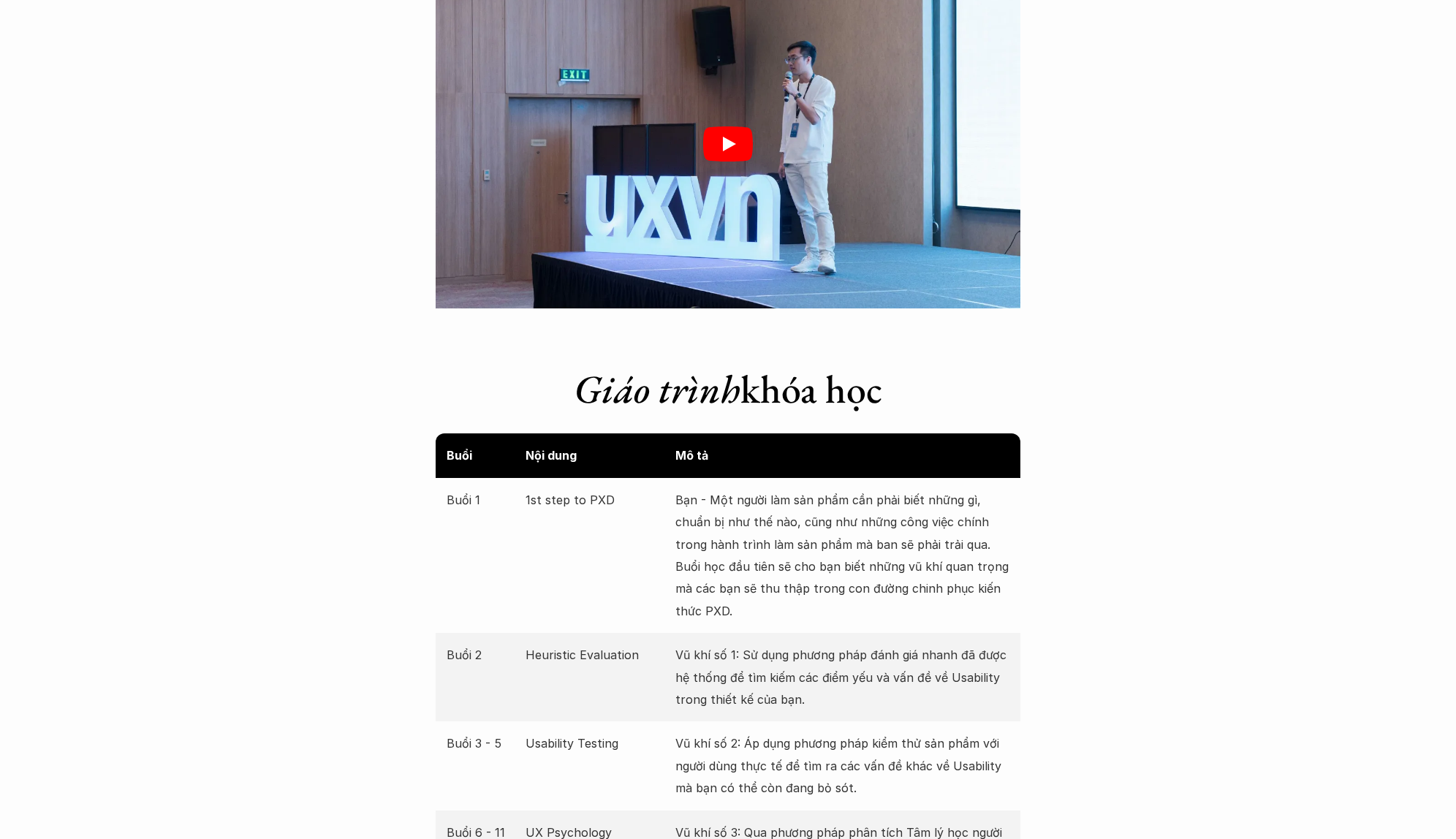
click at [726, 170] on div at bounding box center [728, 144] width 585 height 329
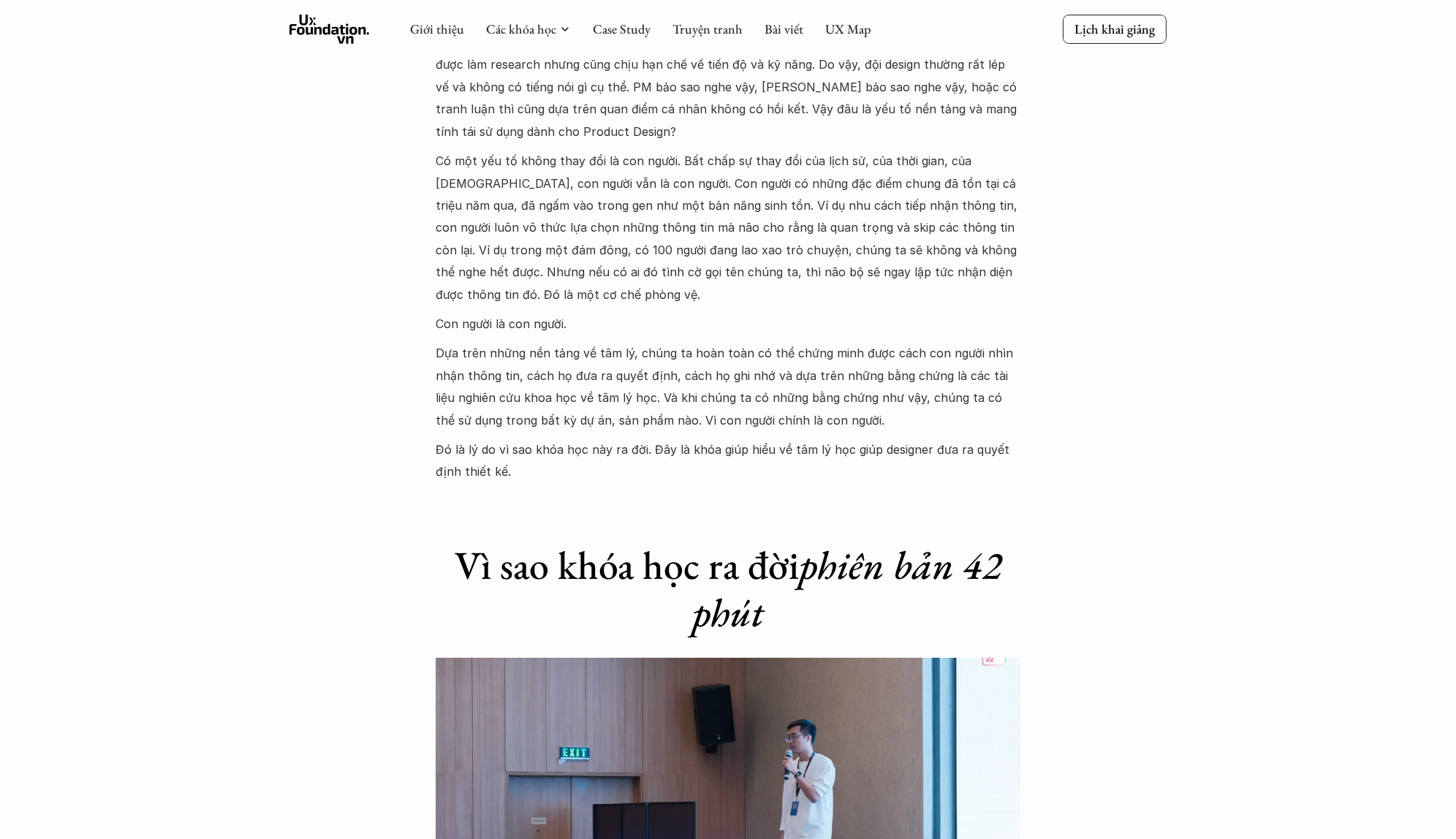
scroll to position [1648, 0]
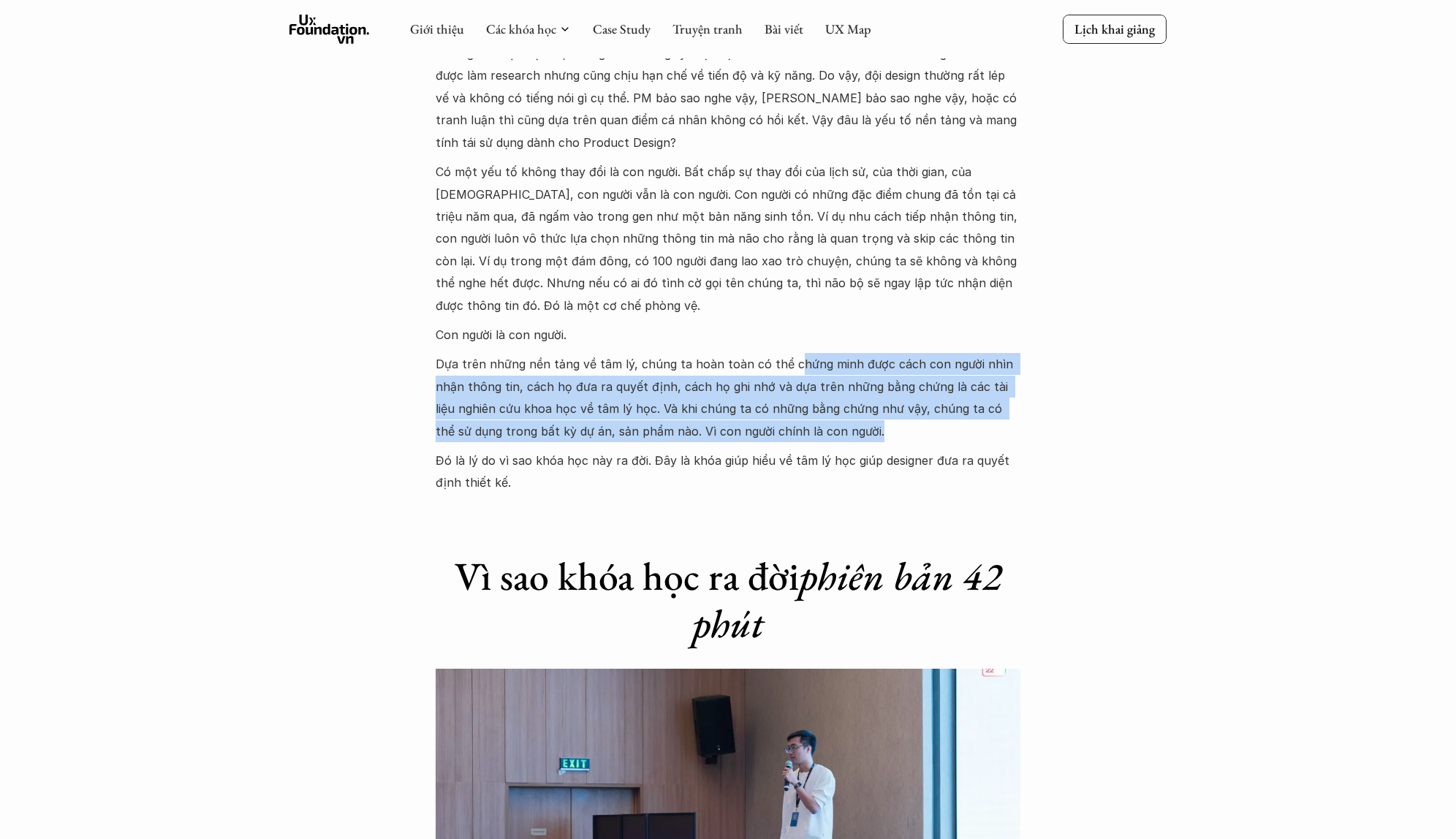
drag, startPoint x: 790, startPoint y: 355, endPoint x: 1019, endPoint y: 425, distance: 239.5
click at [1019, 425] on p "Dựa trên những nền tảng về tâm lý, chúng ta hoàn toàn có thể chứng minh được cá…" at bounding box center [728, 398] width 585 height 89
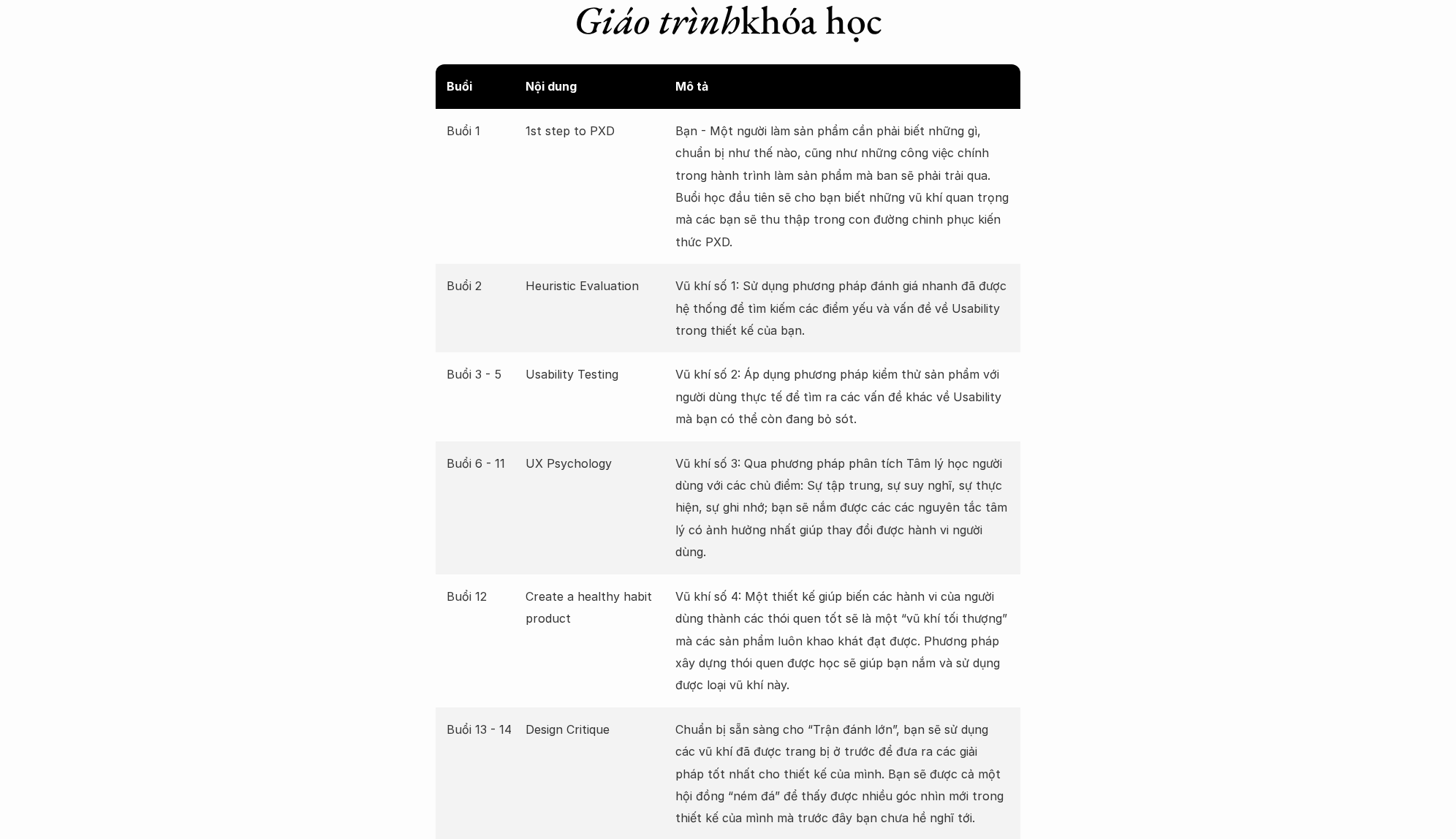
scroll to position [2784, 0]
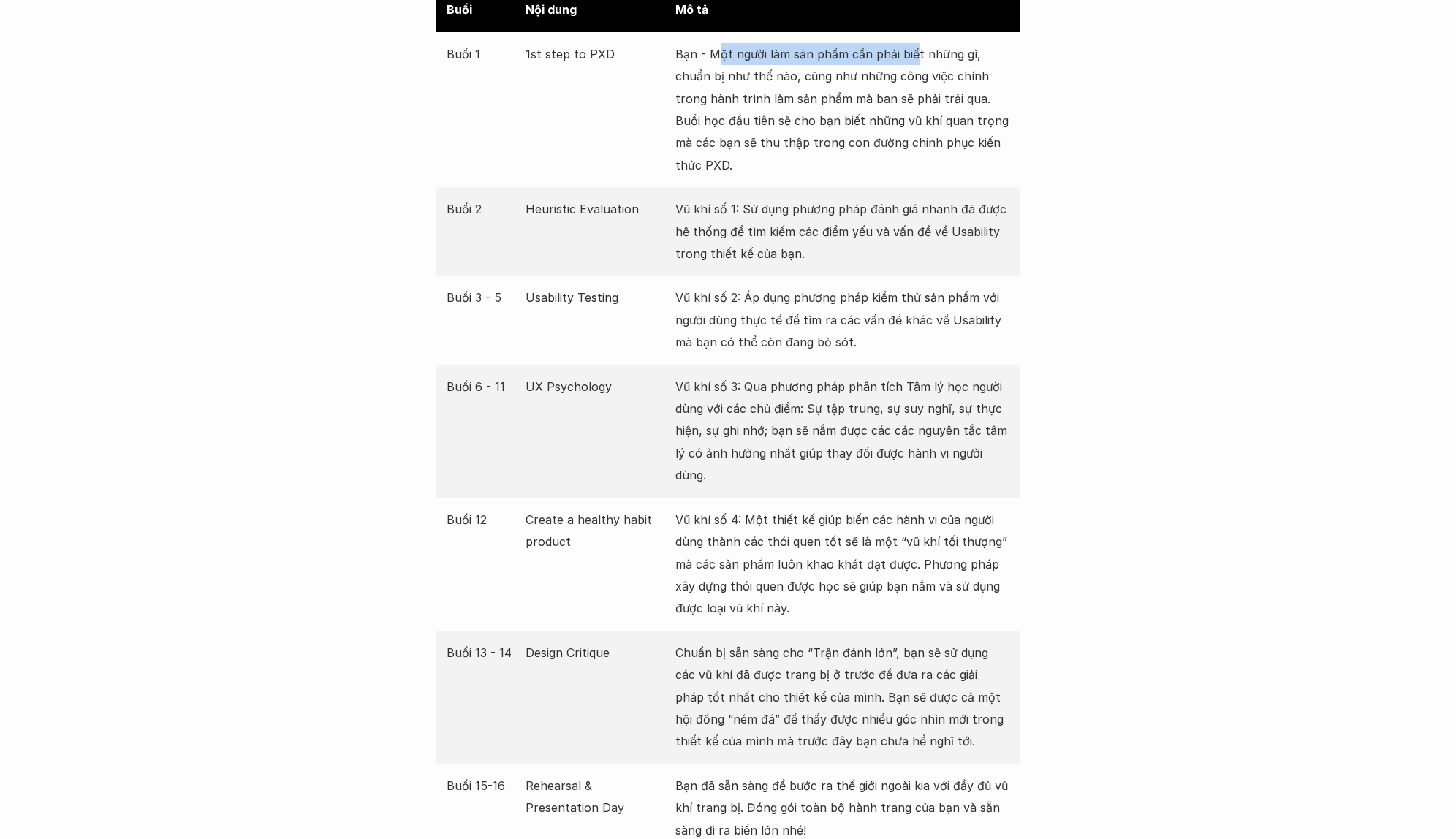
drag, startPoint x: 717, startPoint y: 48, endPoint x: 913, endPoint y: 60, distance: 196.4
click at [913, 60] on p "Bạn - Một người làm sản phẩm cần phải biết những gì, chuẩn bị như thế nào, cũng…" at bounding box center [843, 110] width 334 height 133
click at [965, 63] on p "Bạn - Một người làm sản phẩm cần phải biết những gì, chuẩn bị như thế nào, cũng…" at bounding box center [843, 110] width 334 height 133
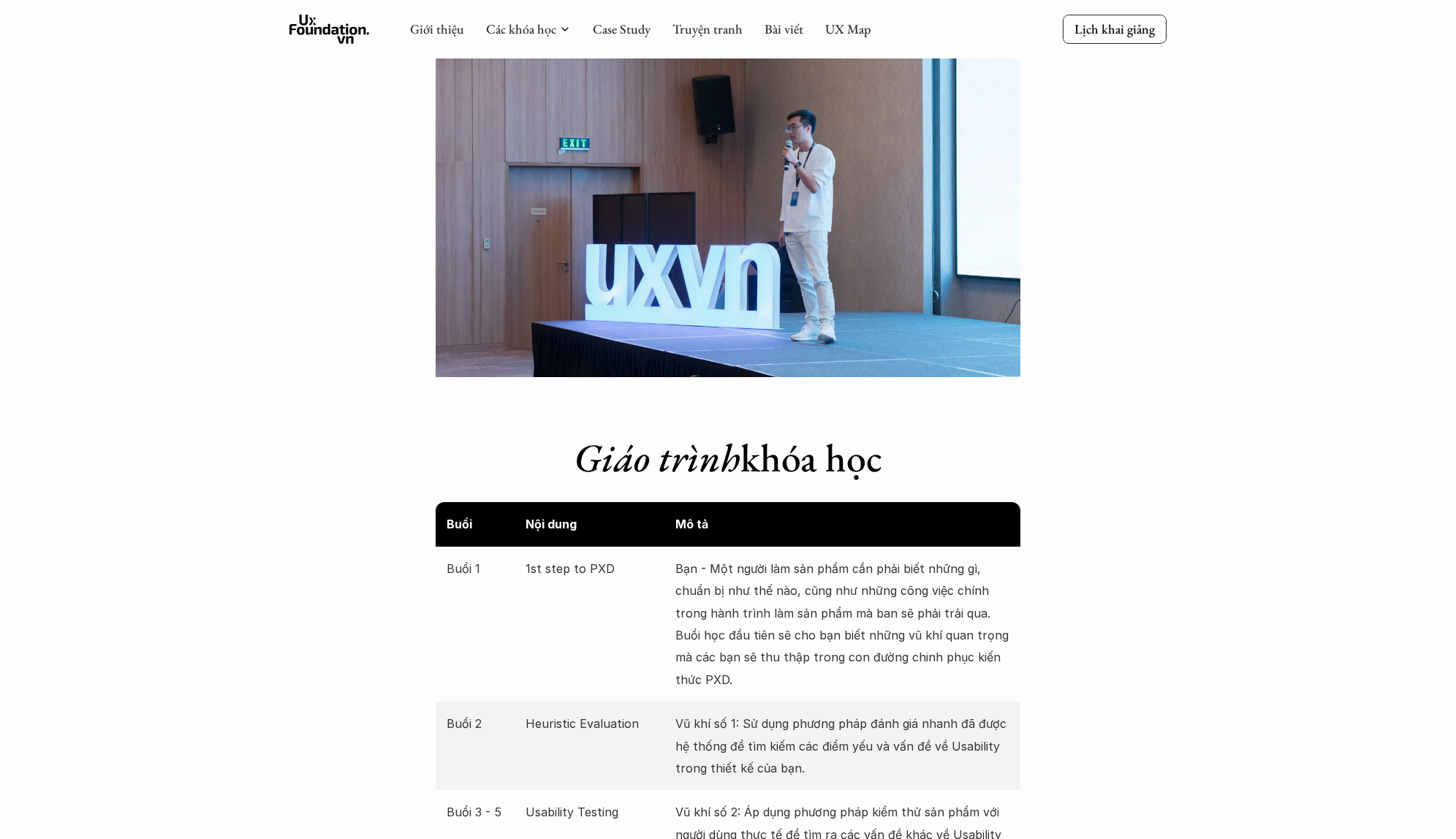
scroll to position [1935, 0]
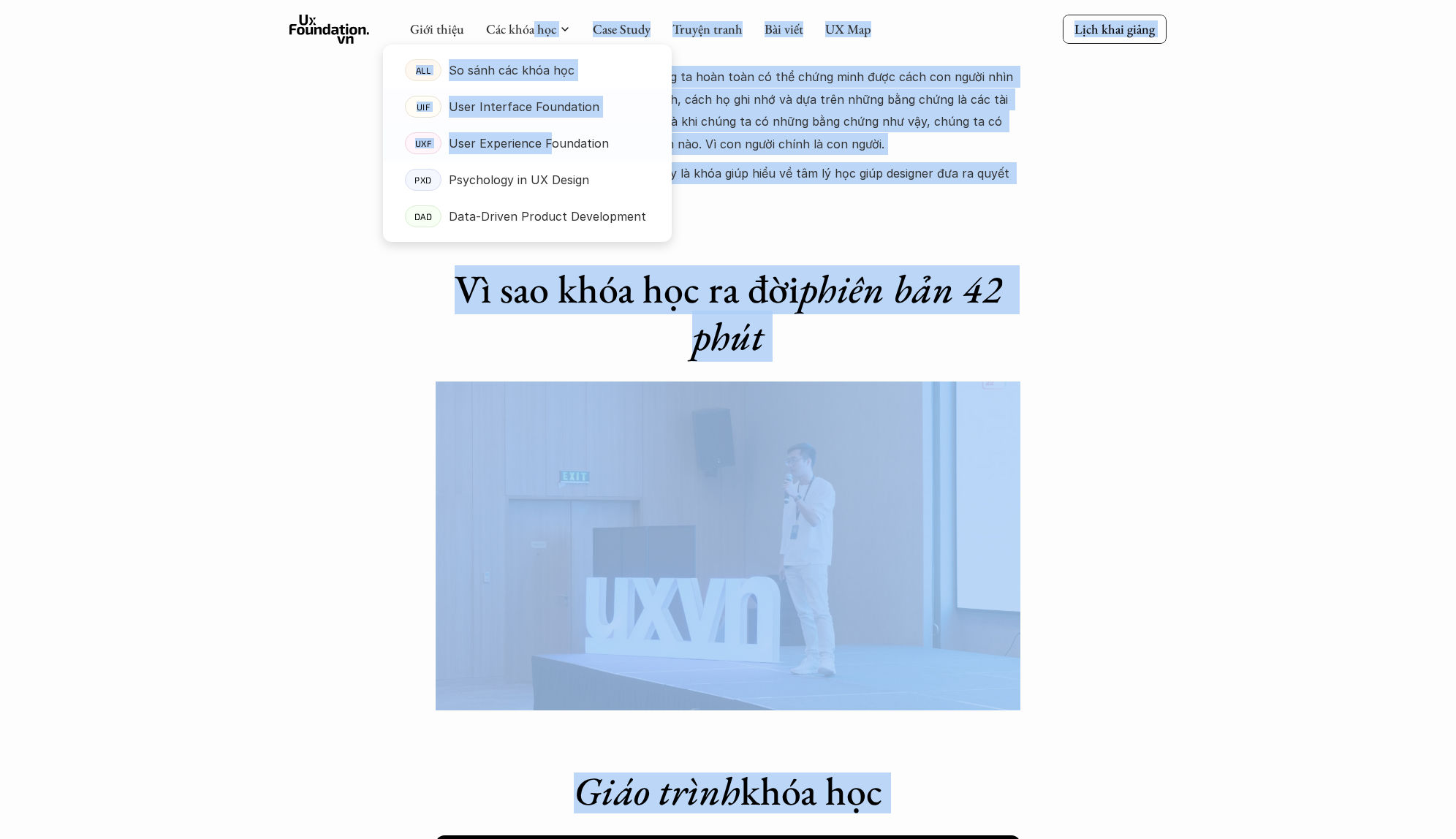
drag, startPoint x: 531, startPoint y: 32, endPoint x: 549, endPoint y: 137, distance: 106.5
click at [565, 142] on p "User Experience Foundation" at bounding box center [529, 144] width 160 height 22
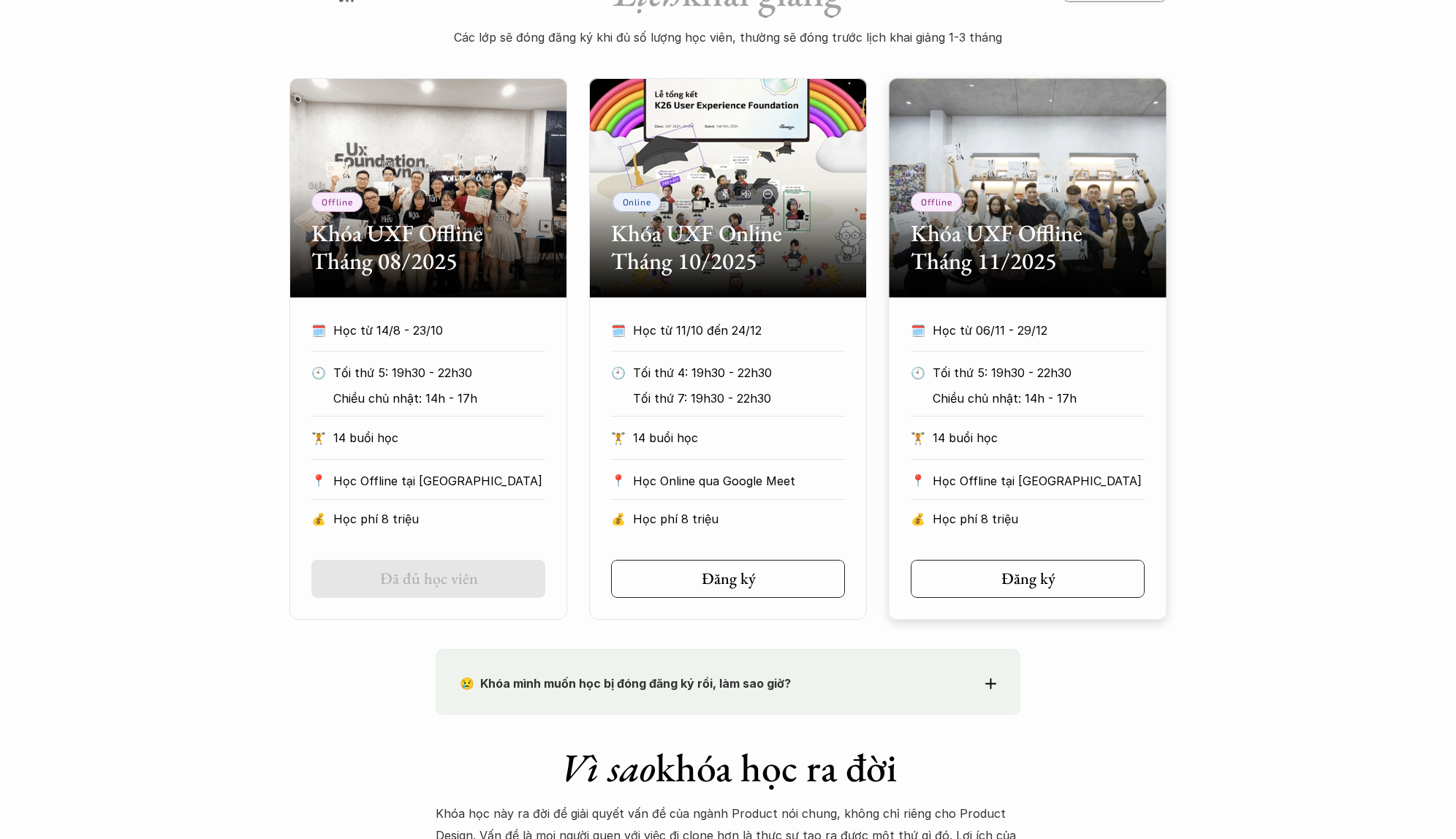
scroll to position [652, 0]
click at [365, 585] on link "Đã đủ học viên" at bounding box center [429, 578] width 234 height 38
click at [471, 545] on div "🗓️ Học từ 14/8 - 23/10 🕙 Tối thứ 5: 19h30 - 22h30 Chiều chủ nhật: 14h - 17h 🏋️ …" at bounding box center [429, 458] width 278 height 279
click at [474, 583] on icon at bounding box center [480, 578] width 12 height 12
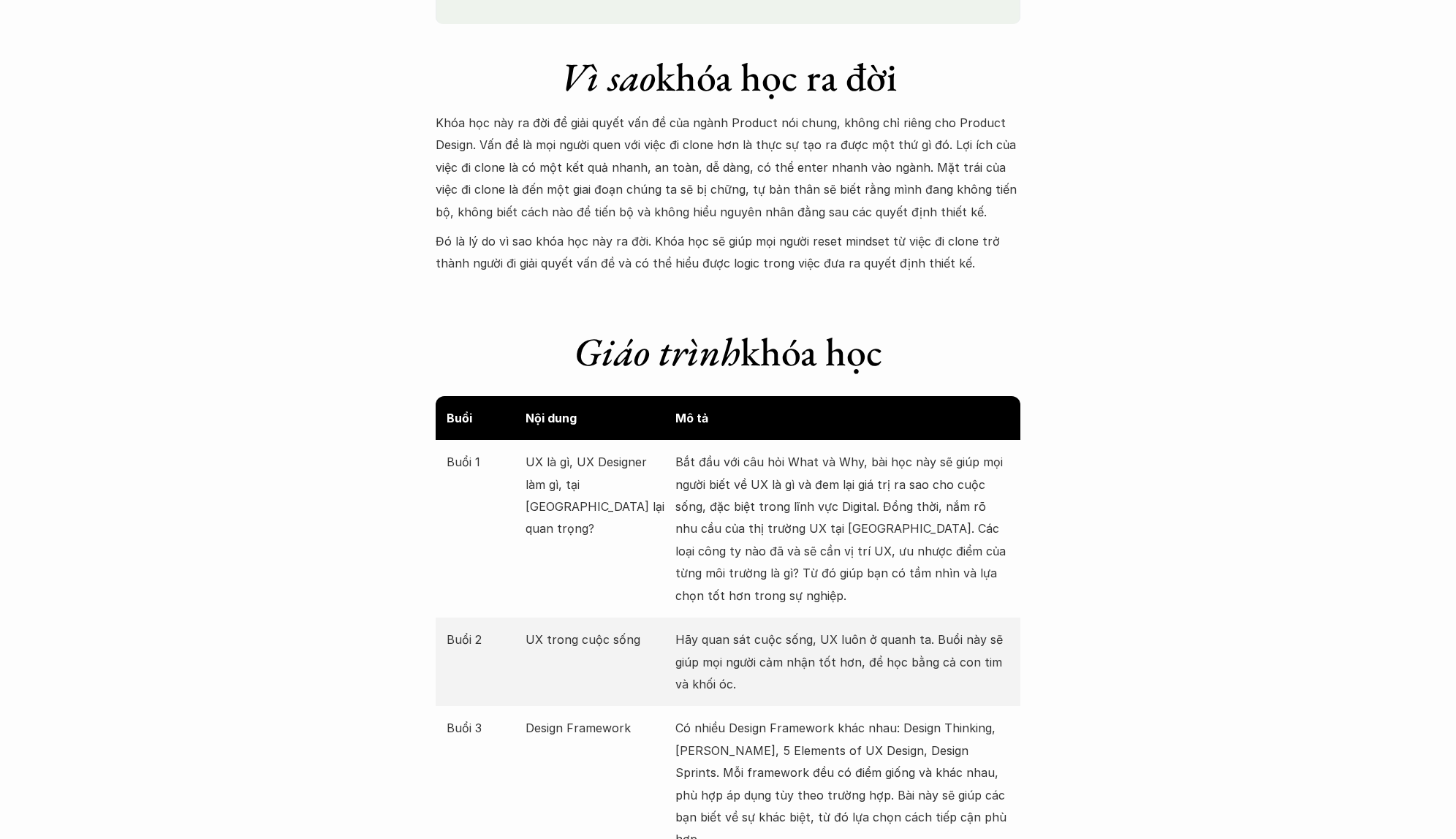
scroll to position [1580, 0]
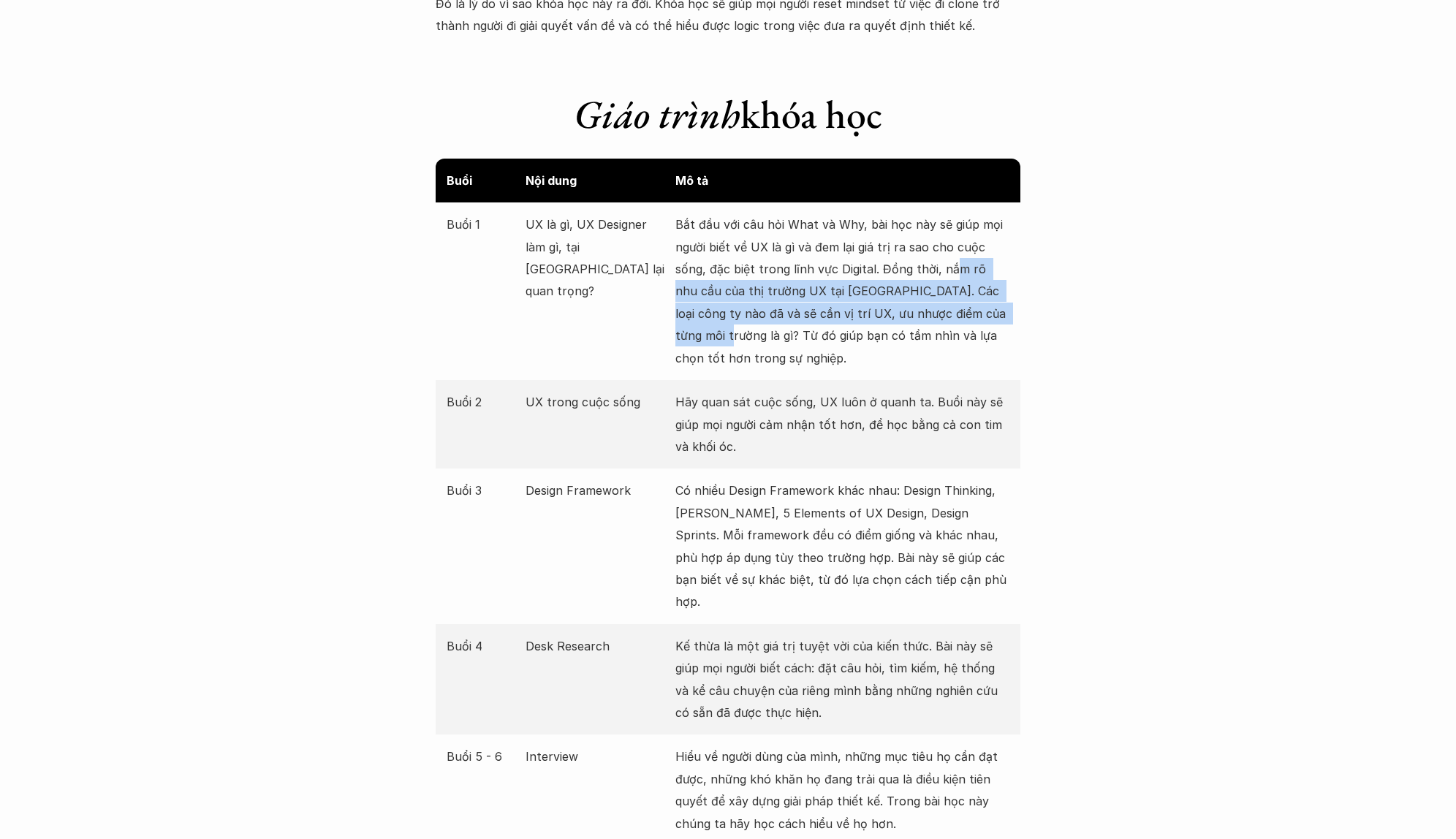
drag, startPoint x: 954, startPoint y: 265, endPoint x: 1020, endPoint y: 308, distance: 78.8
click at [1020, 308] on div "Buổi 1 UX là gì, UX Designer làm gì, tại [GEOGRAPHIC_DATA] lại quan trọng? Bắt …" at bounding box center [728, 291] width 585 height 177
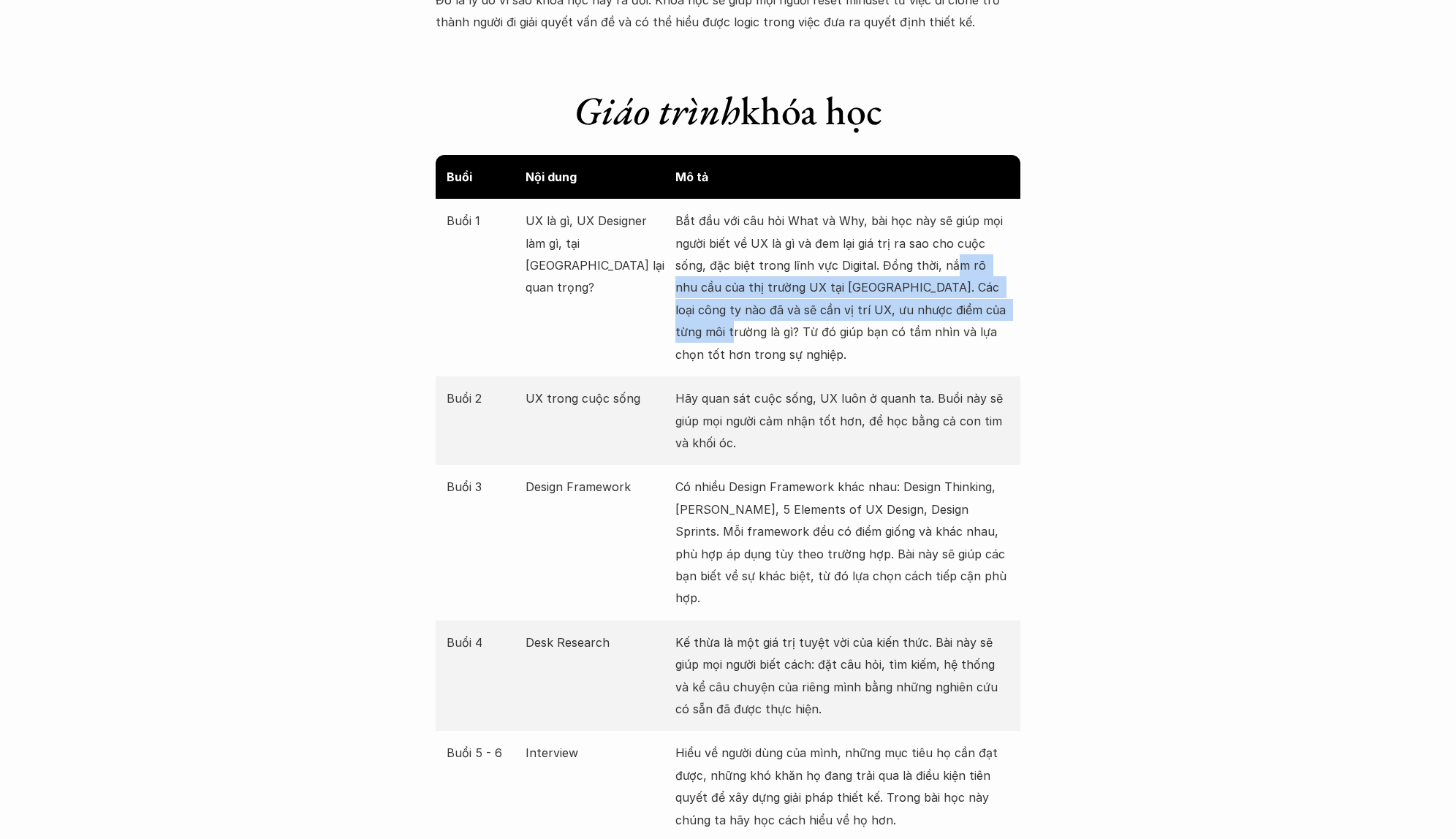
scroll to position [1585, 0]
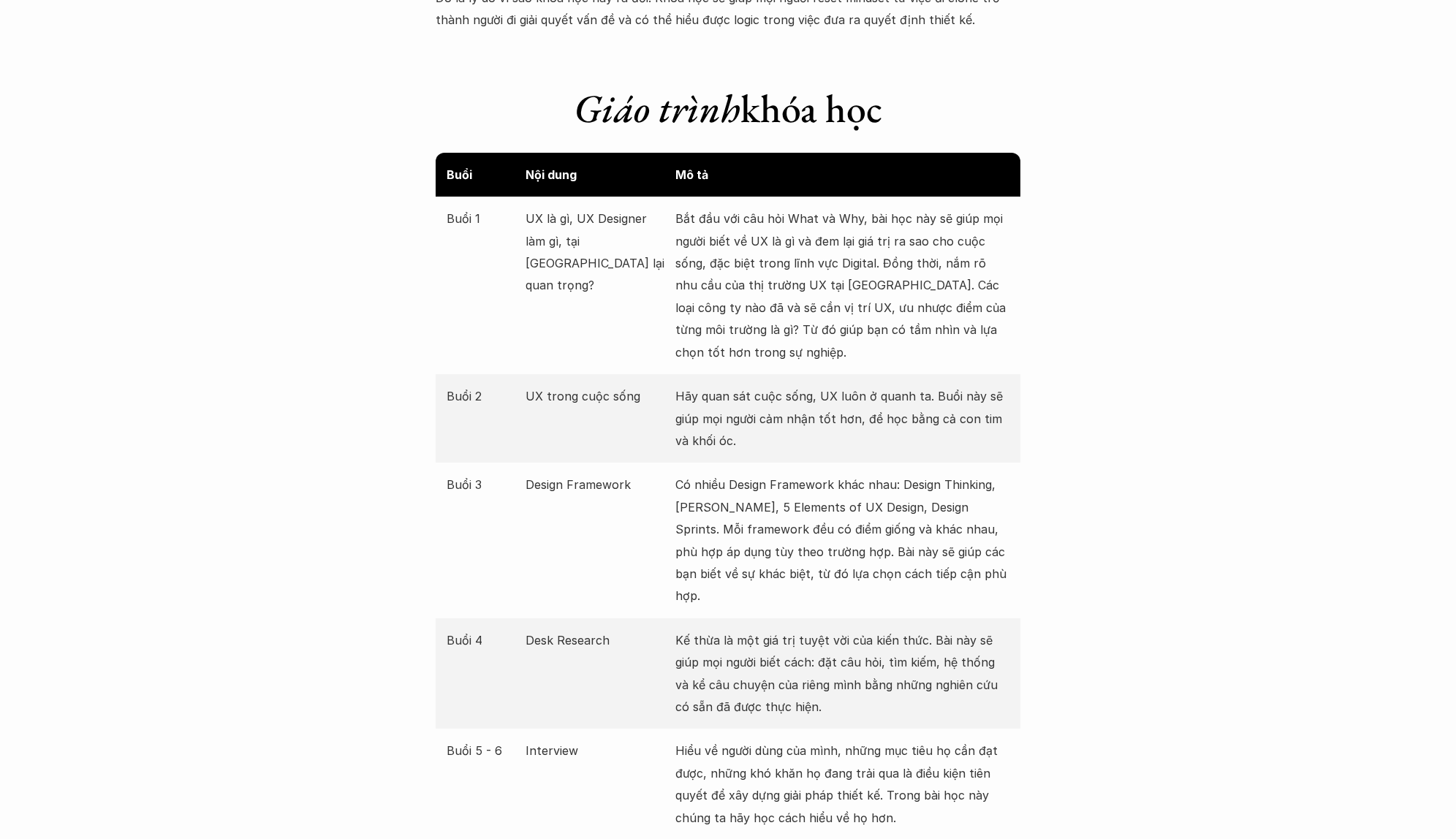
click at [848, 394] on p "Hãy quan sát cuộc sống, UX luôn ở quanh ta. Buổi này sẽ giúp mọi người cảm nhận…" at bounding box center [843, 418] width 334 height 67
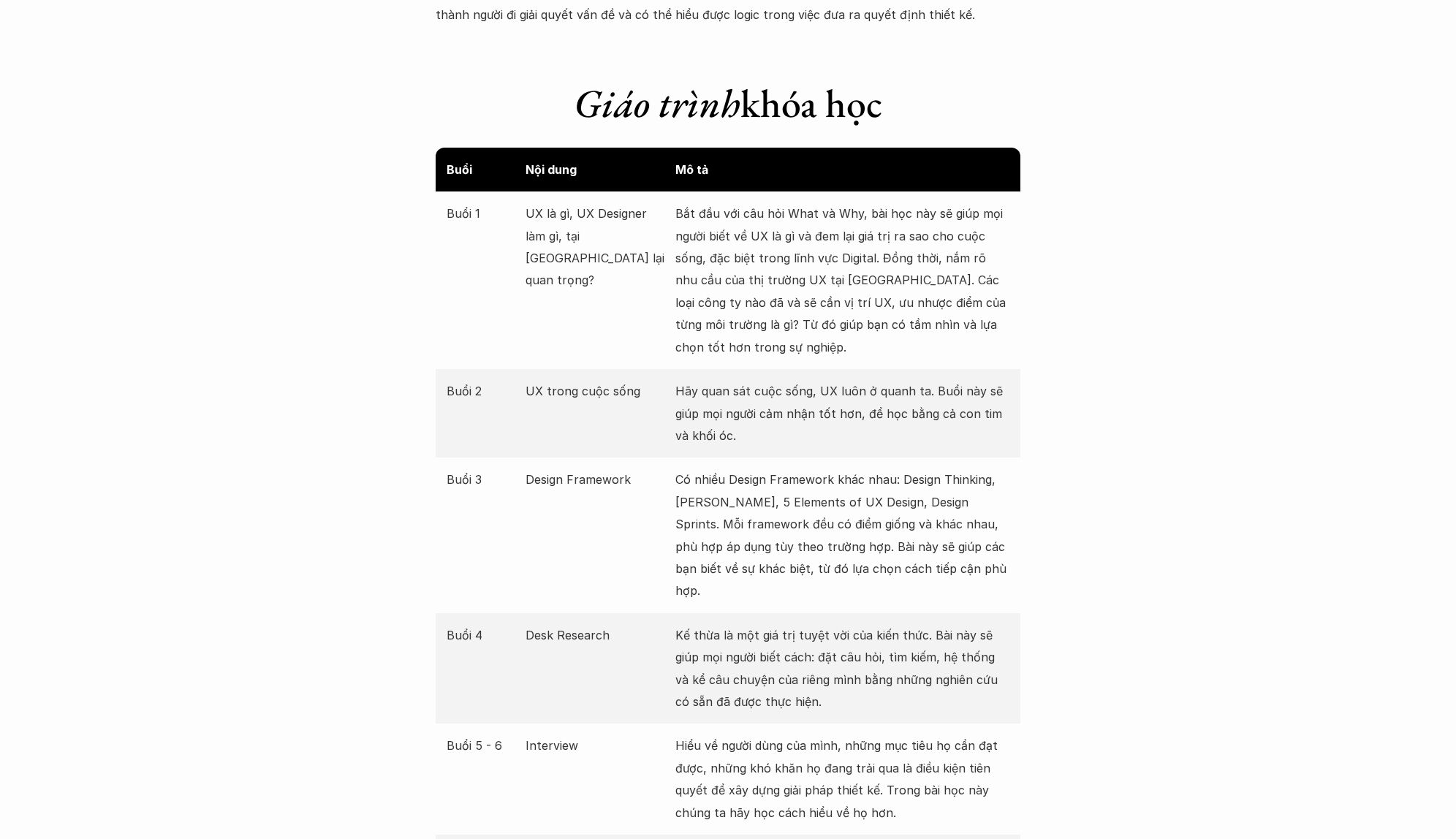
scroll to position [1594, 0]
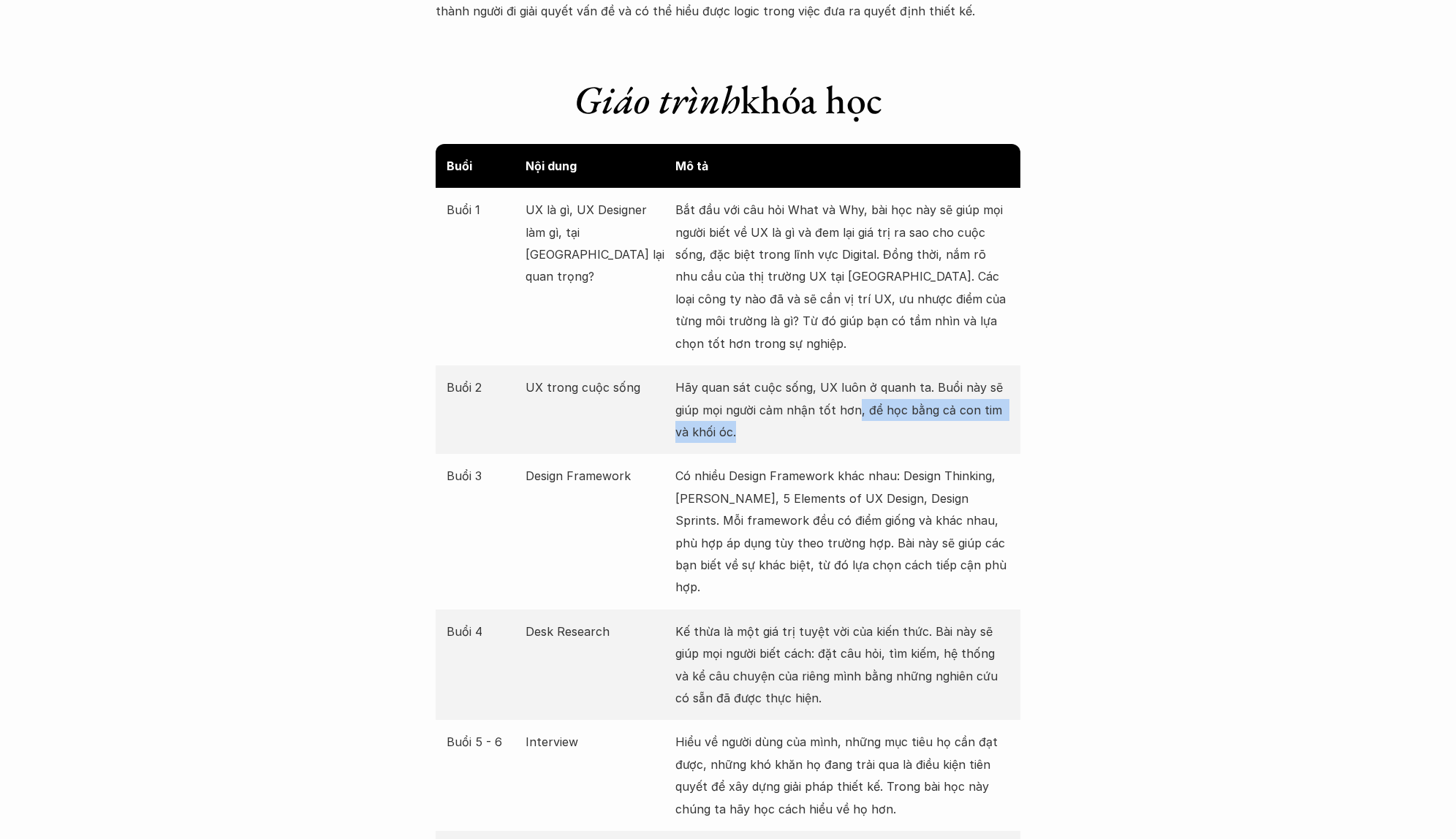
drag, startPoint x: 864, startPoint y: 432, endPoint x: 857, endPoint y: 402, distance: 30.8
click at [857, 402] on p "Hãy quan sát cuộc sống, UX luôn ở quanh ta. Buổi này sẽ giúp mọi người cảm nhận…" at bounding box center [843, 410] width 334 height 67
click at [861, 383] on p "Hãy quan sát cuộc sống, UX luôn ở quanh ta. Buổi này sẽ giúp mọi người cảm nhận…" at bounding box center [843, 410] width 334 height 67
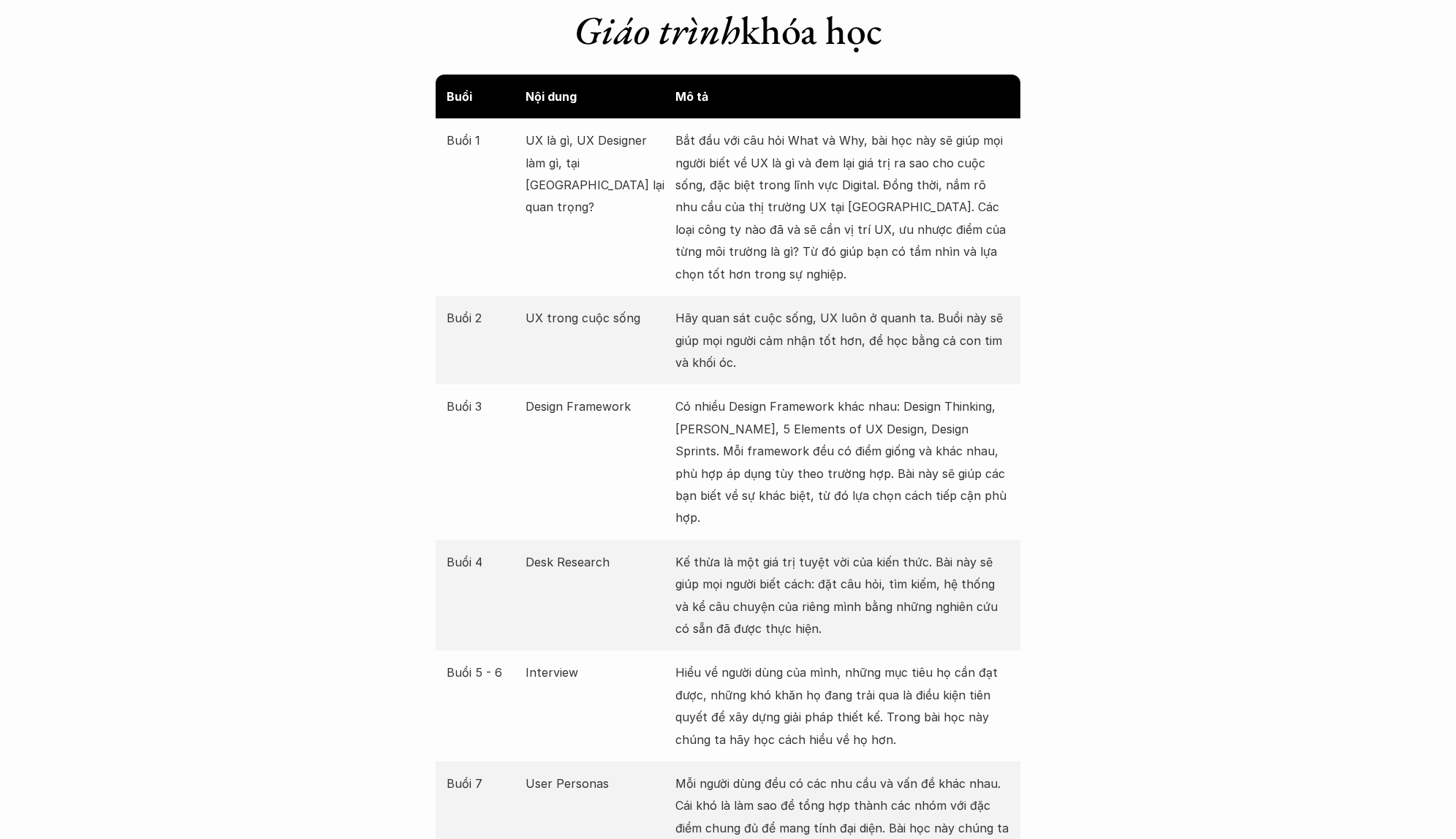
scroll to position [1686, 0]
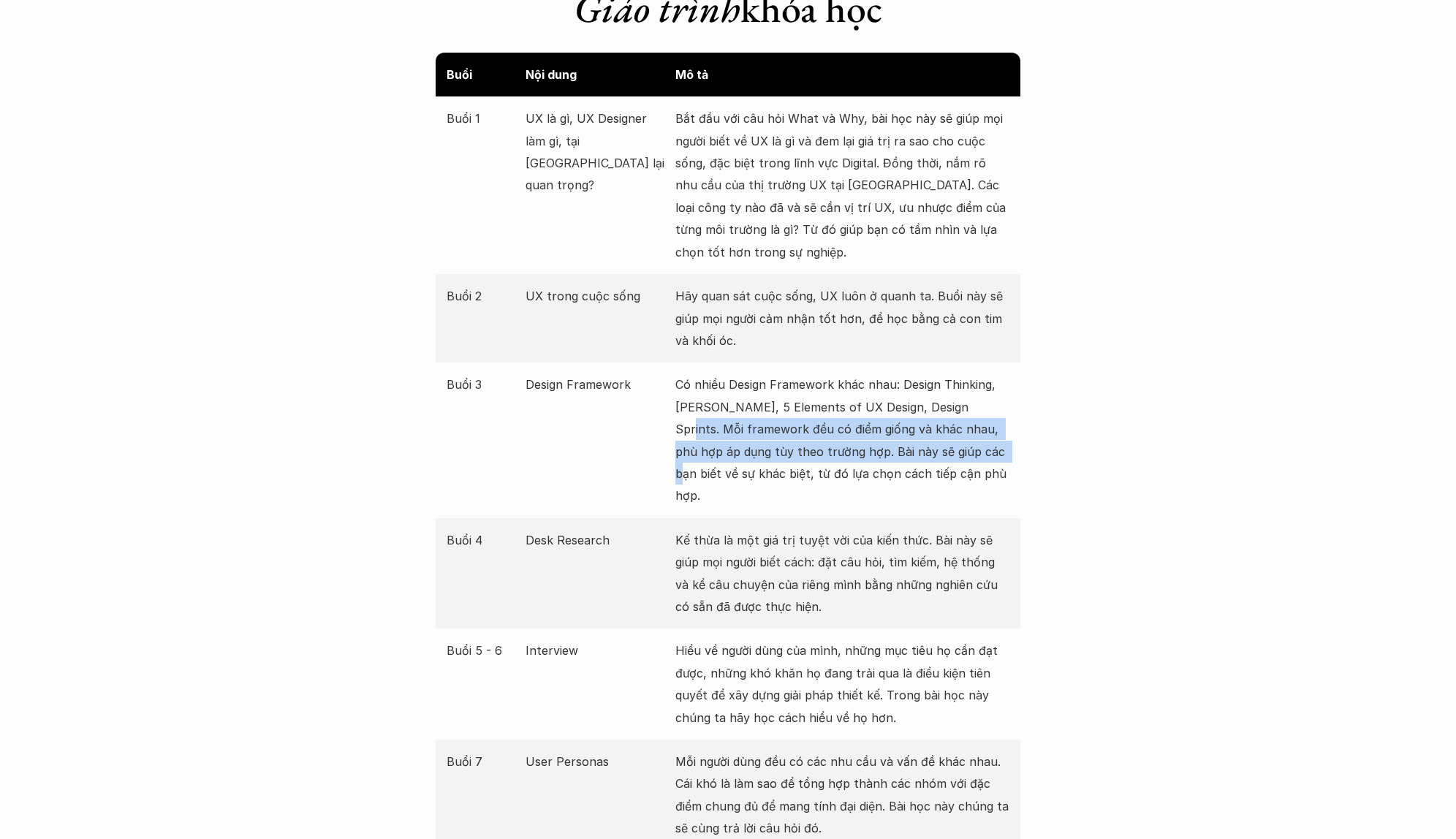
drag, startPoint x: 965, startPoint y: 405, endPoint x: 972, endPoint y: 443, distance: 38.6
click at [972, 443] on p "Có nhiều Design Framework khác nhau: Design Thinking, [PERSON_NAME], 5 Elements…" at bounding box center [843, 440] width 334 height 133
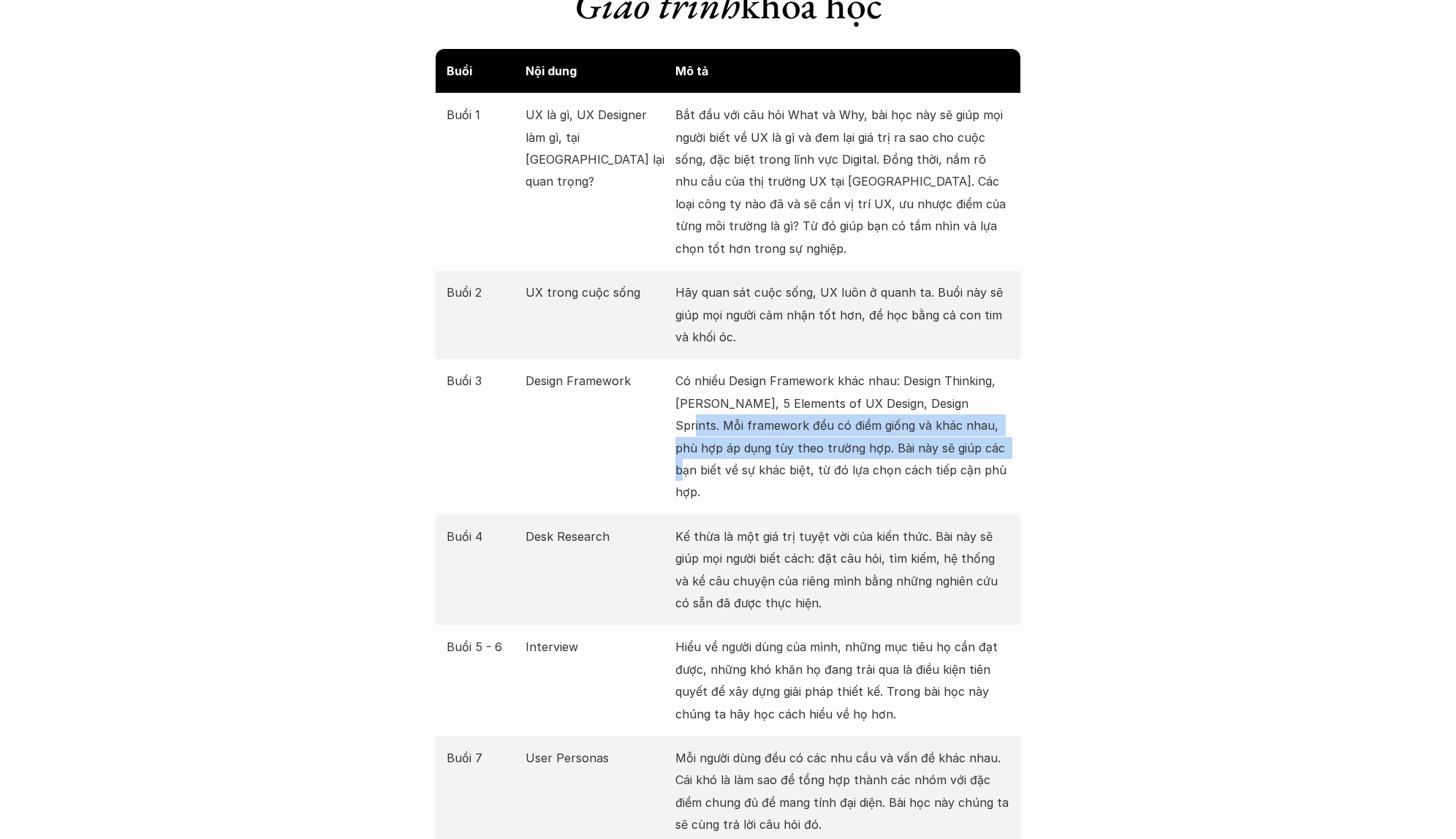
scroll to position [1730, 0]
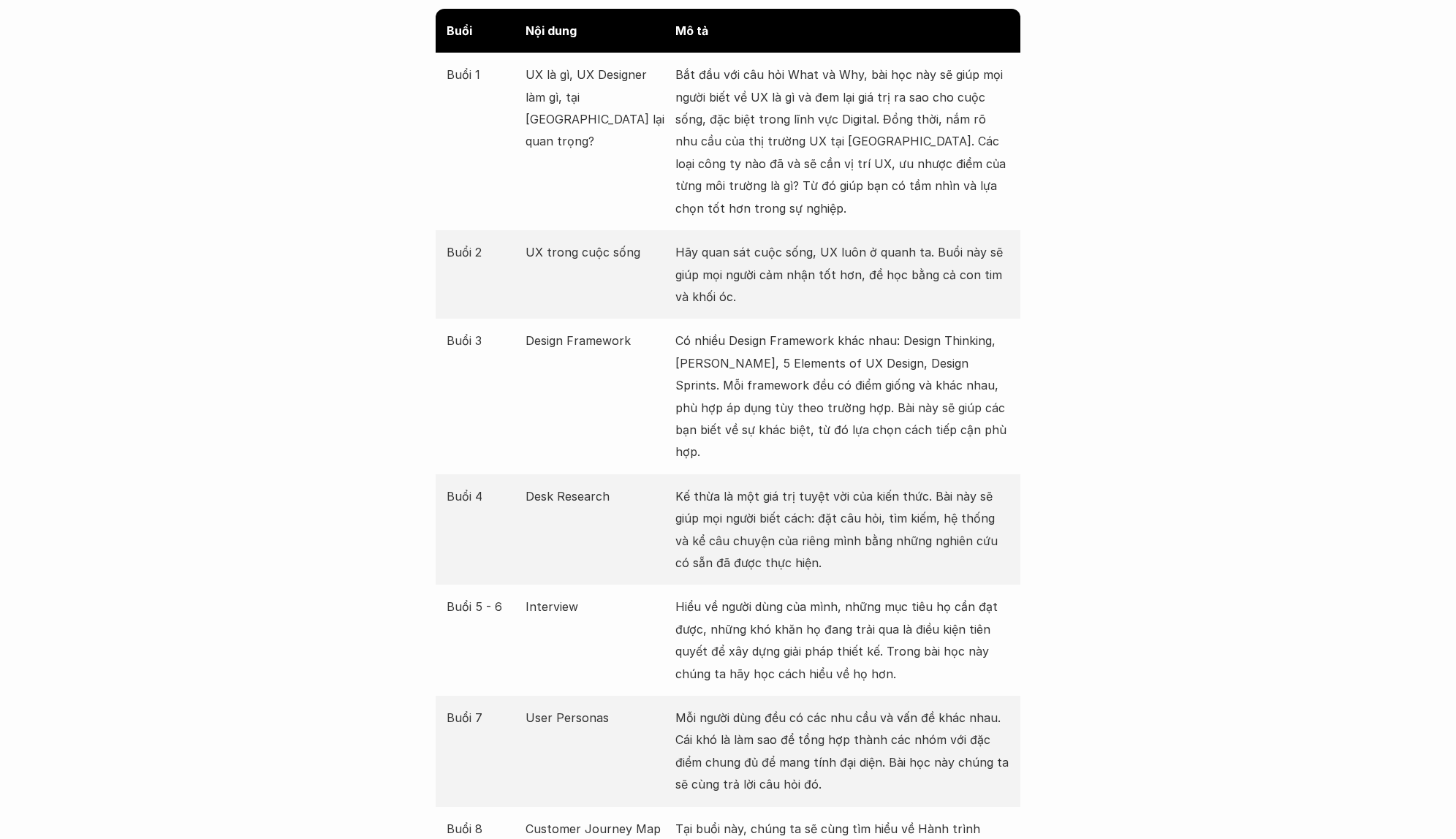
click at [945, 485] on p "Kế thừa là một giá trị tuyệt vời của kiến thức. Bài này sẽ giúp mọi người biết …" at bounding box center [843, 530] width 334 height 89
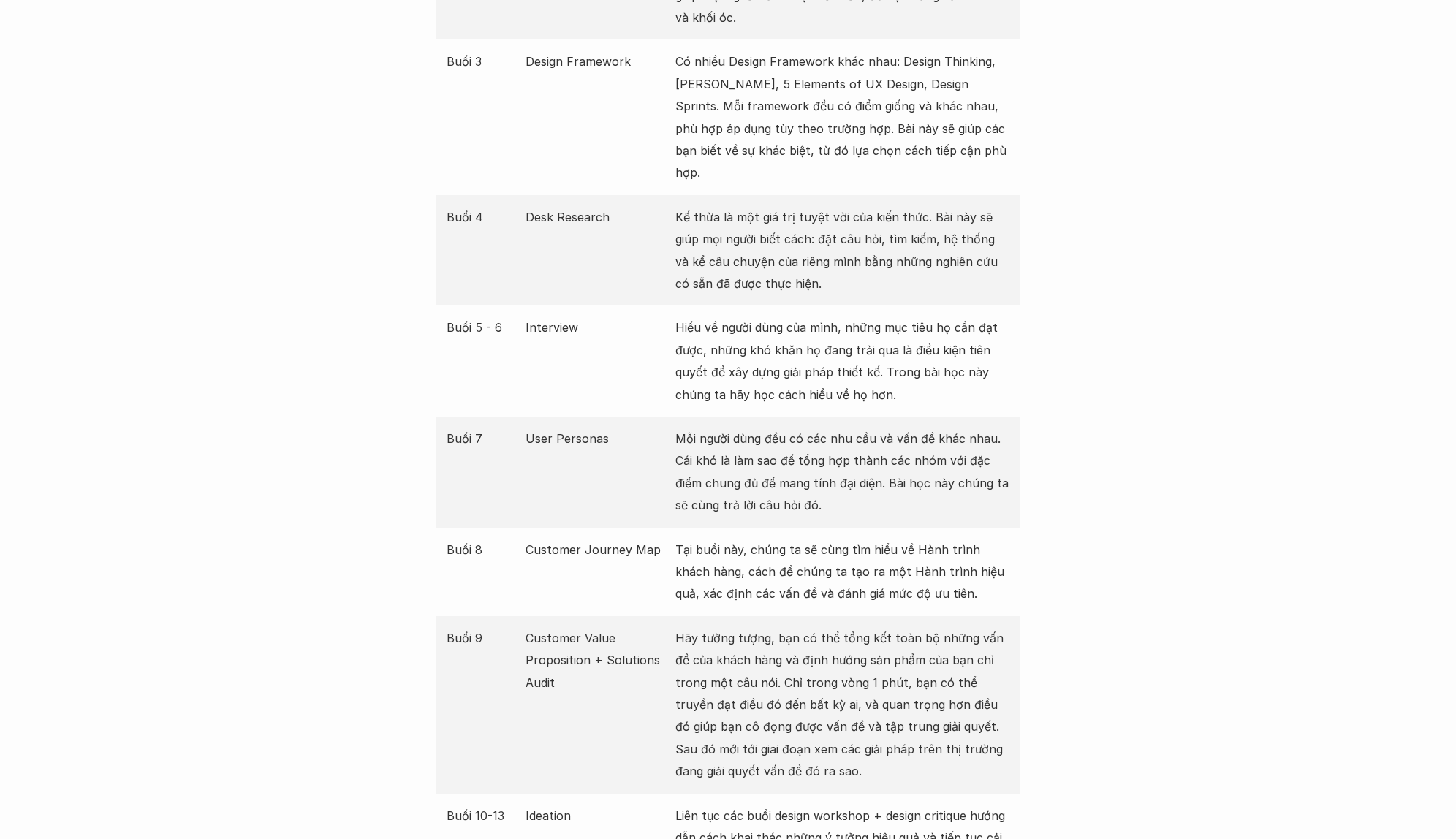
scroll to position [2027, 0]
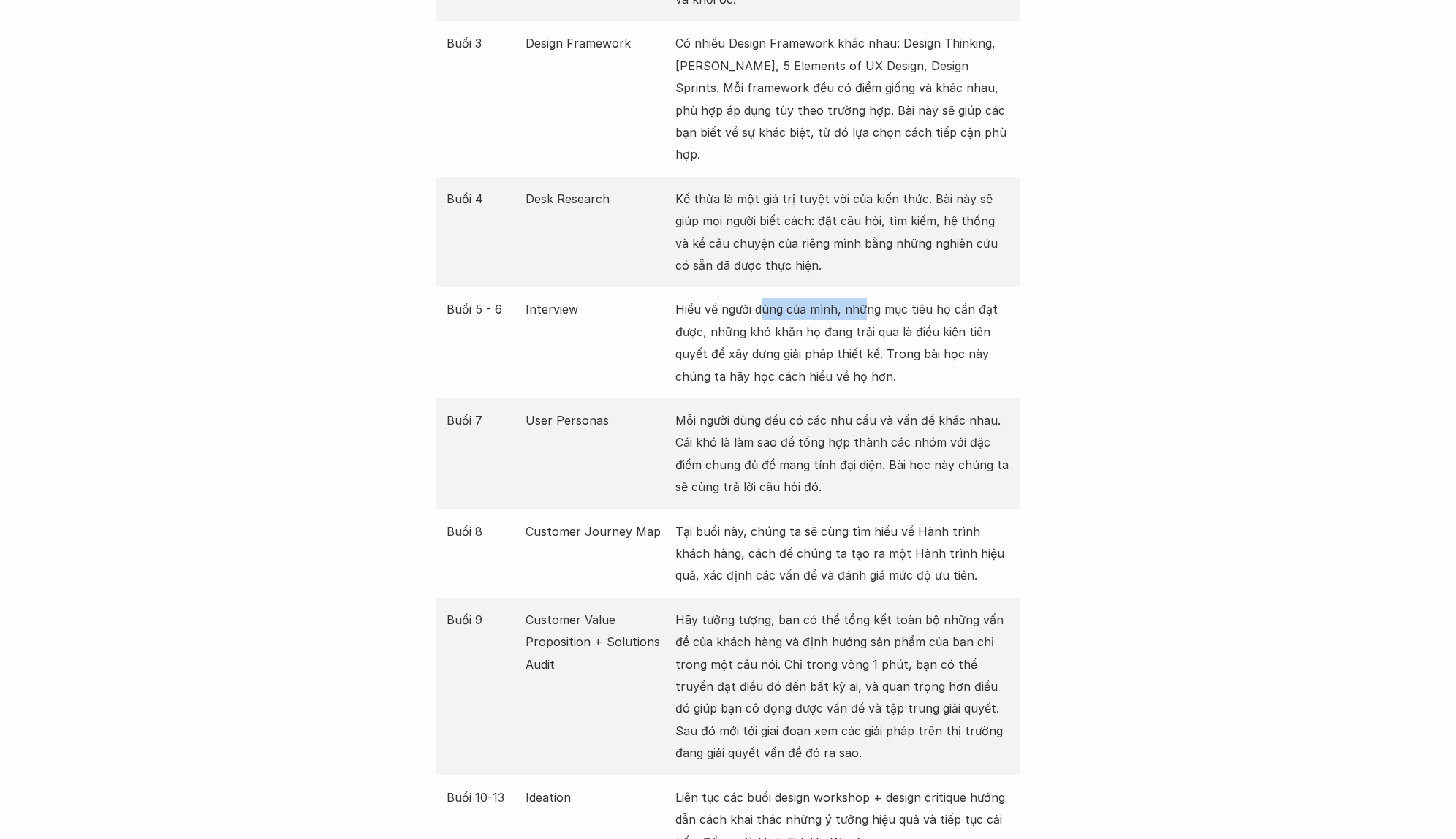
drag, startPoint x: 760, startPoint y: 286, endPoint x: 867, endPoint y: 290, distance: 107.1
click at [867, 298] on p "Hiểu về người dùng của mình, những mục tiêu họ cần đạt được, những khó khăn họ …" at bounding box center [843, 343] width 334 height 89
click at [943, 298] on p "Hiểu về người dùng của mình, những mục tiêu họ cần đạt được, những khó khăn họ …" at bounding box center [843, 343] width 334 height 89
drag, startPoint x: 755, startPoint y: 306, endPoint x: 1017, endPoint y: 304, distance: 262.0
click at [1018, 304] on div "Buổi 5 - 6 Interview Hiểu về người dùng của mình, những mục tiêu họ cần đạt đượ…" at bounding box center [728, 343] width 585 height 111
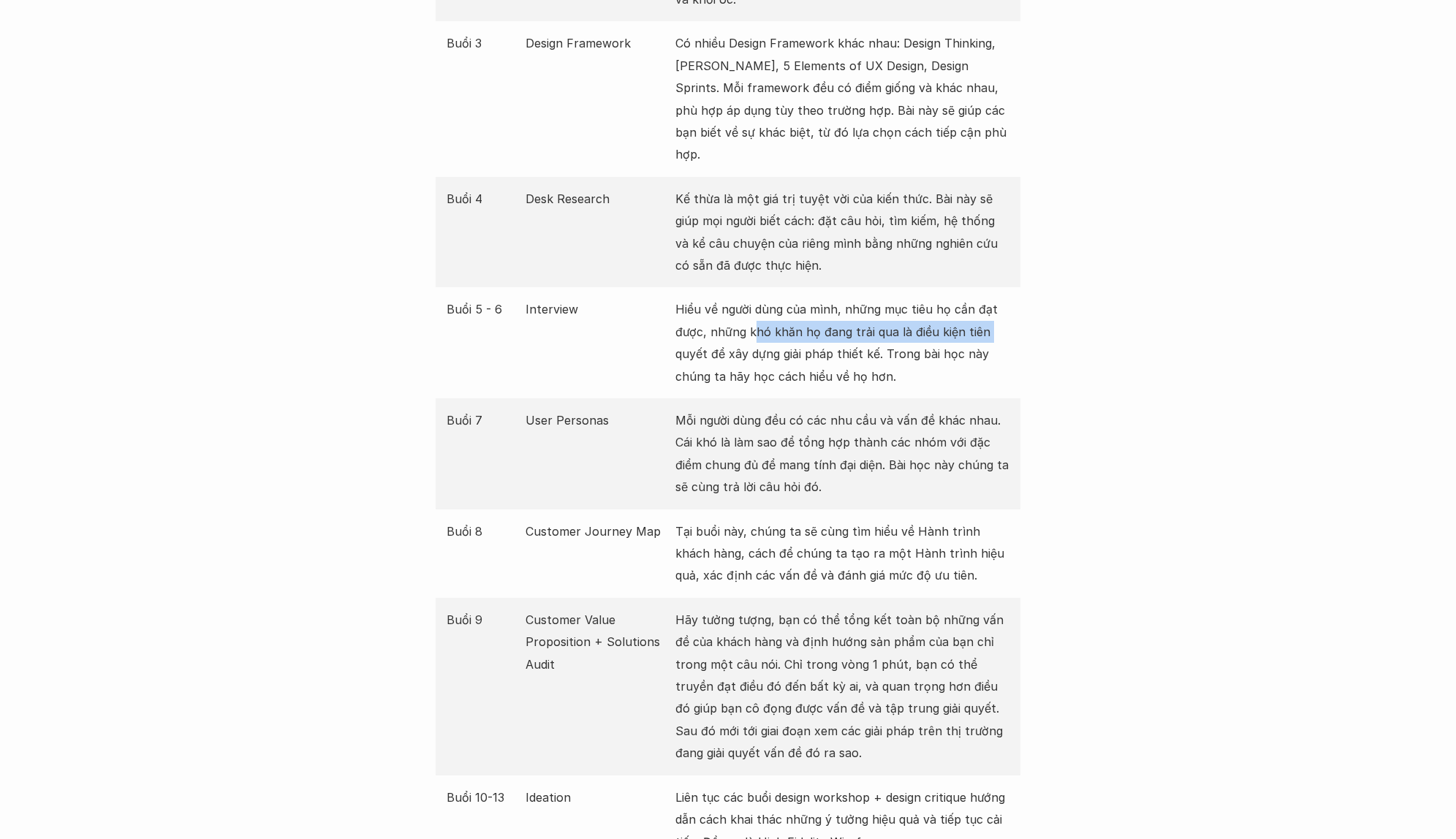
click at [979, 315] on p "Hiểu về người dùng của mình, những mục tiêu họ cần đạt được, những khó khăn họ …" at bounding box center [843, 343] width 334 height 89
drag, startPoint x: 989, startPoint y: 169, endPoint x: 986, endPoint y: 182, distance: 13.3
click at [986, 188] on p "Kế thừa là một giá trị tuyệt vời của kiến thức. Bài này sẽ giúp mọi người biết …" at bounding box center [843, 232] width 334 height 89
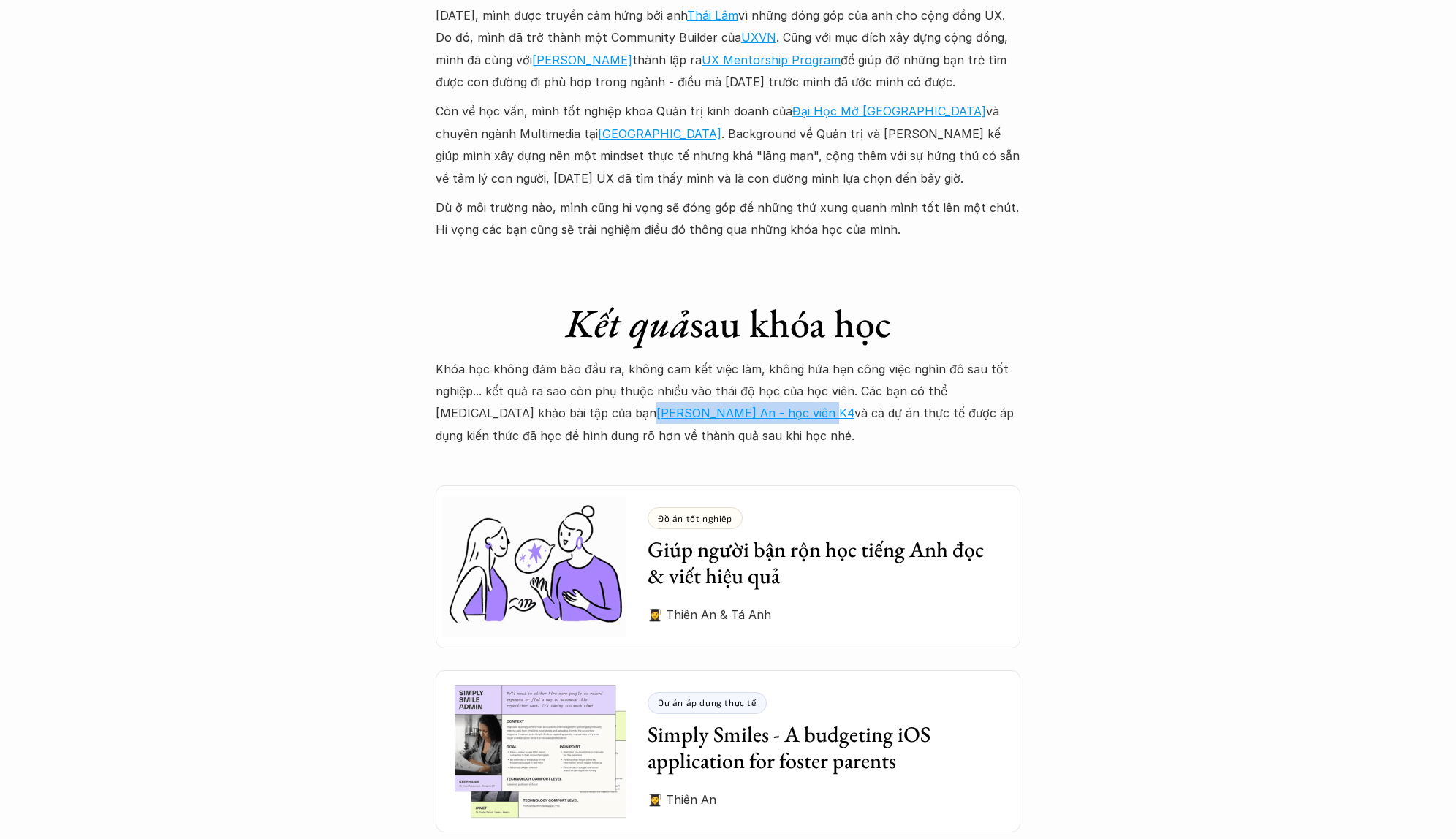
scroll to position [3756, 0]
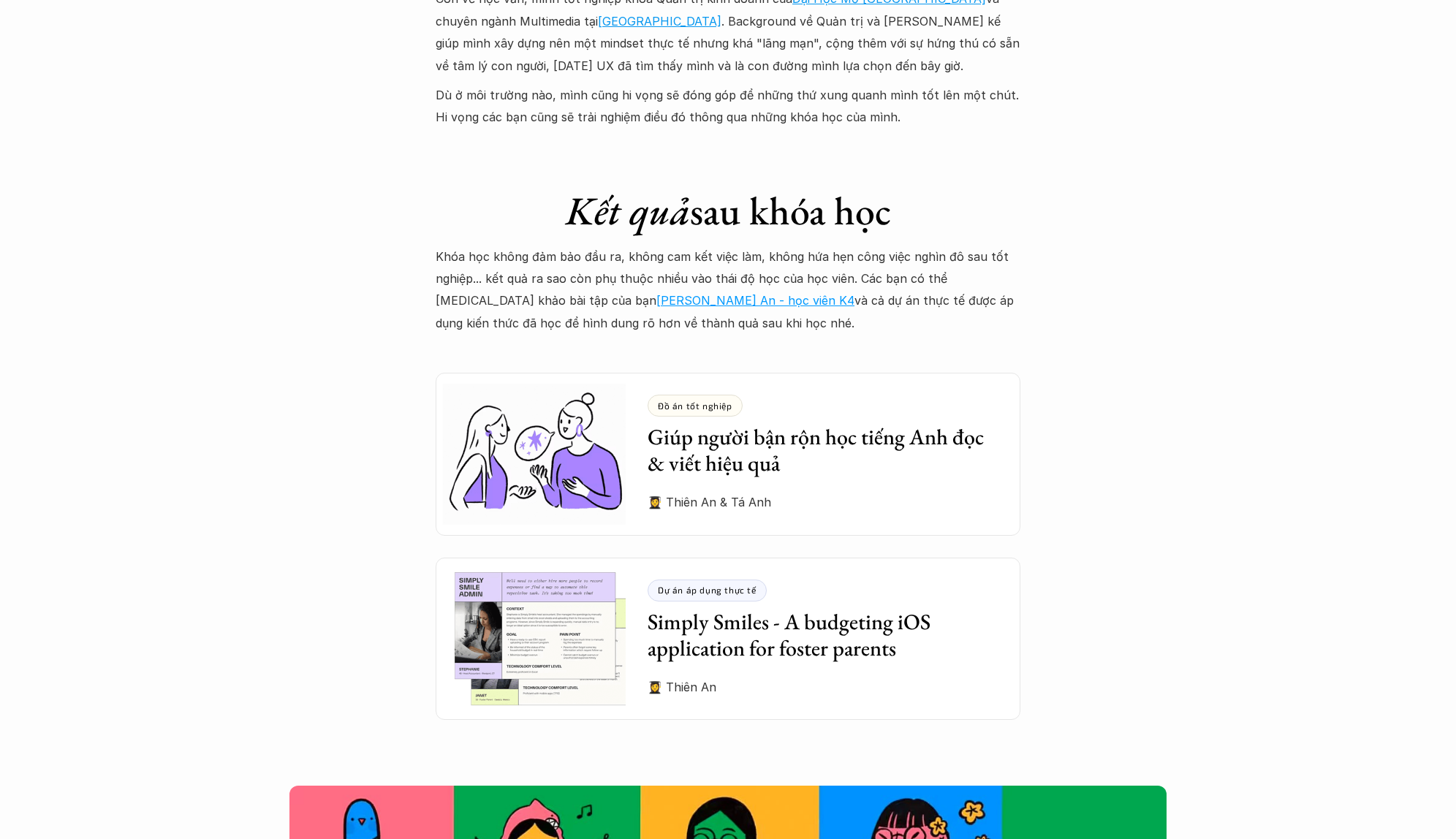
click at [803, 271] on p "Khóa học không đảm bảo đầu ra, không cam kết việc làm, không hứa hẹn công việc …" at bounding box center [728, 290] width 585 height 89
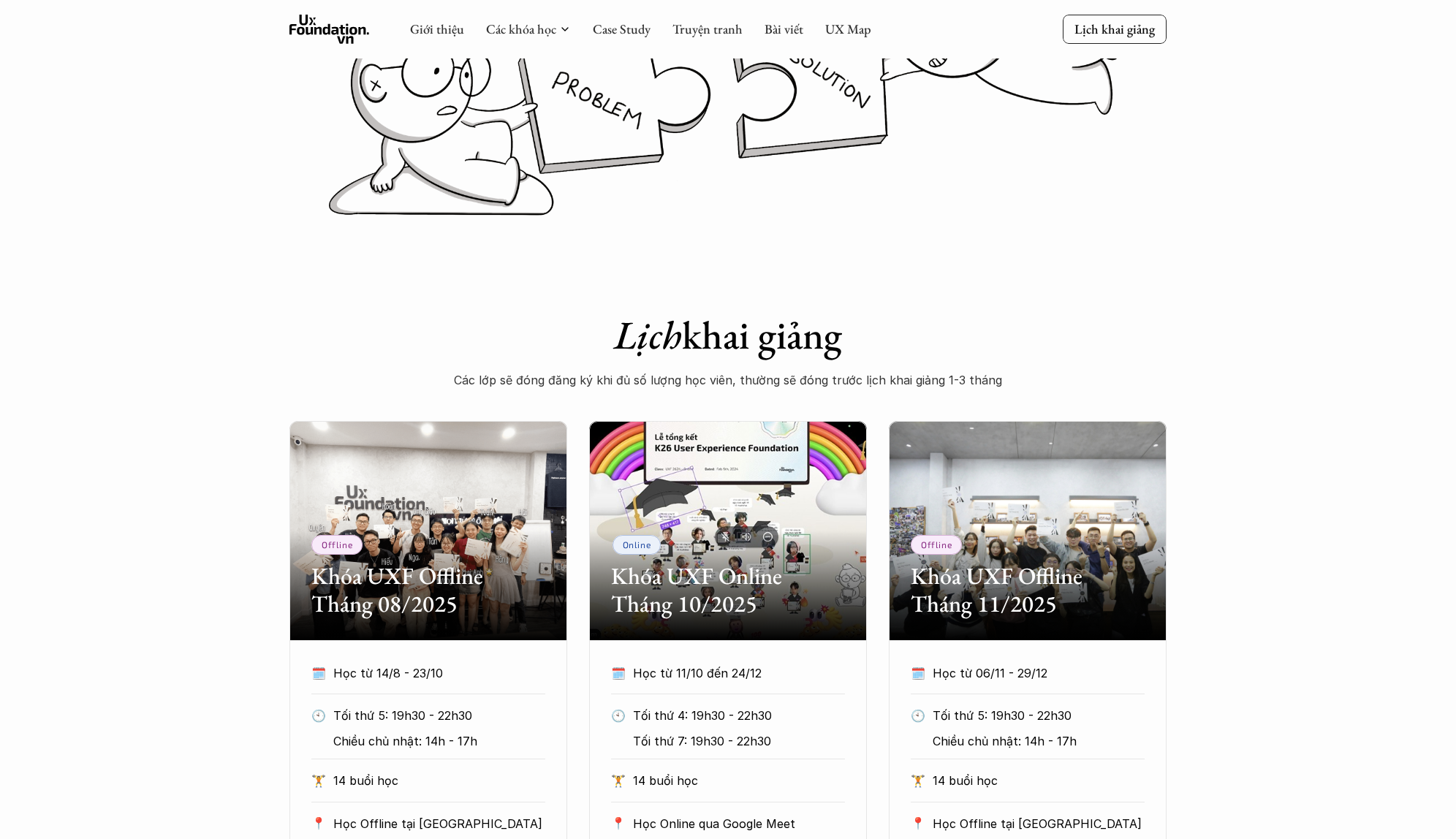
scroll to position [0, 0]
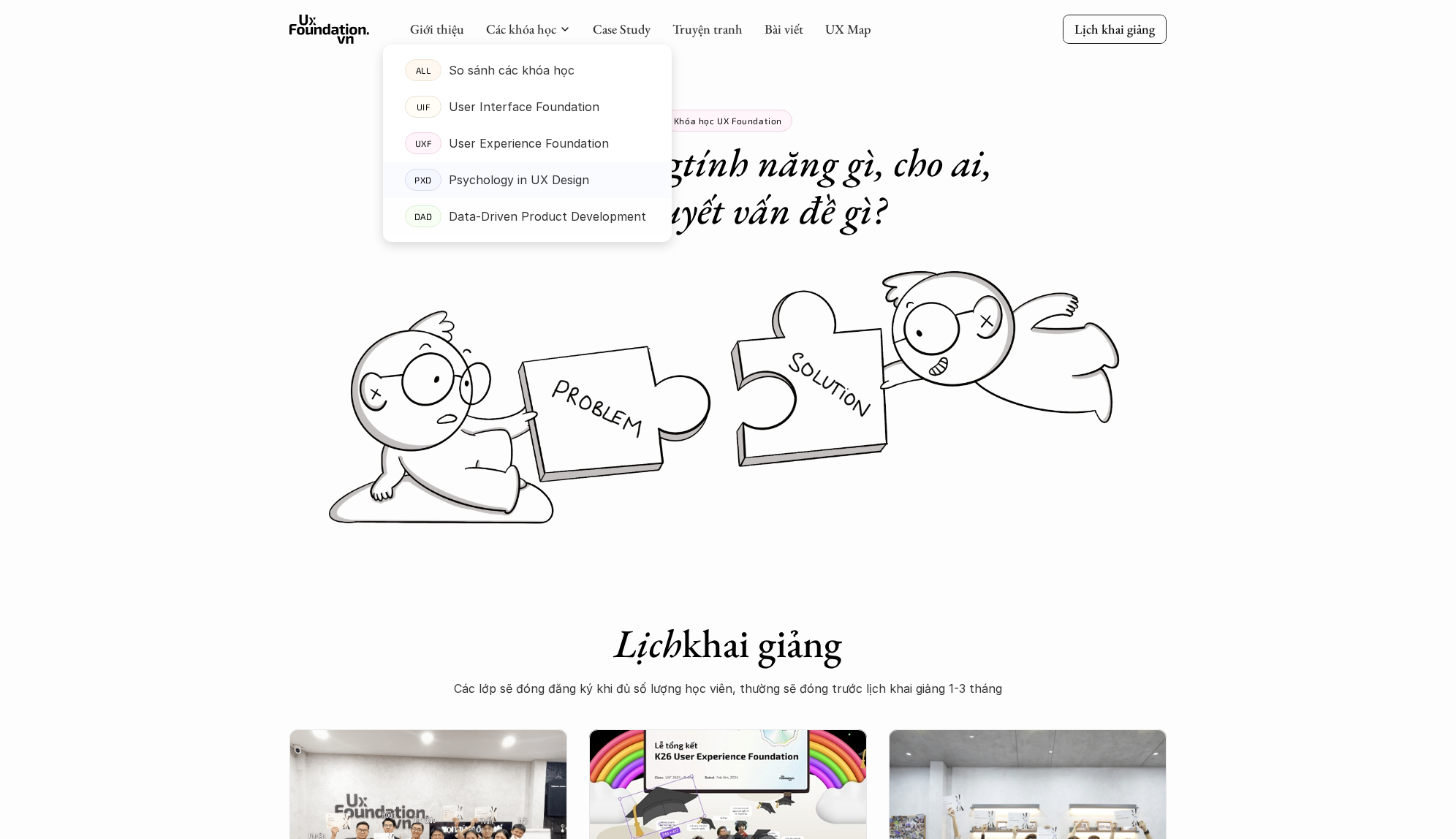
click at [516, 181] on p "Psychology in UX Design" at bounding box center [519, 180] width 140 height 22
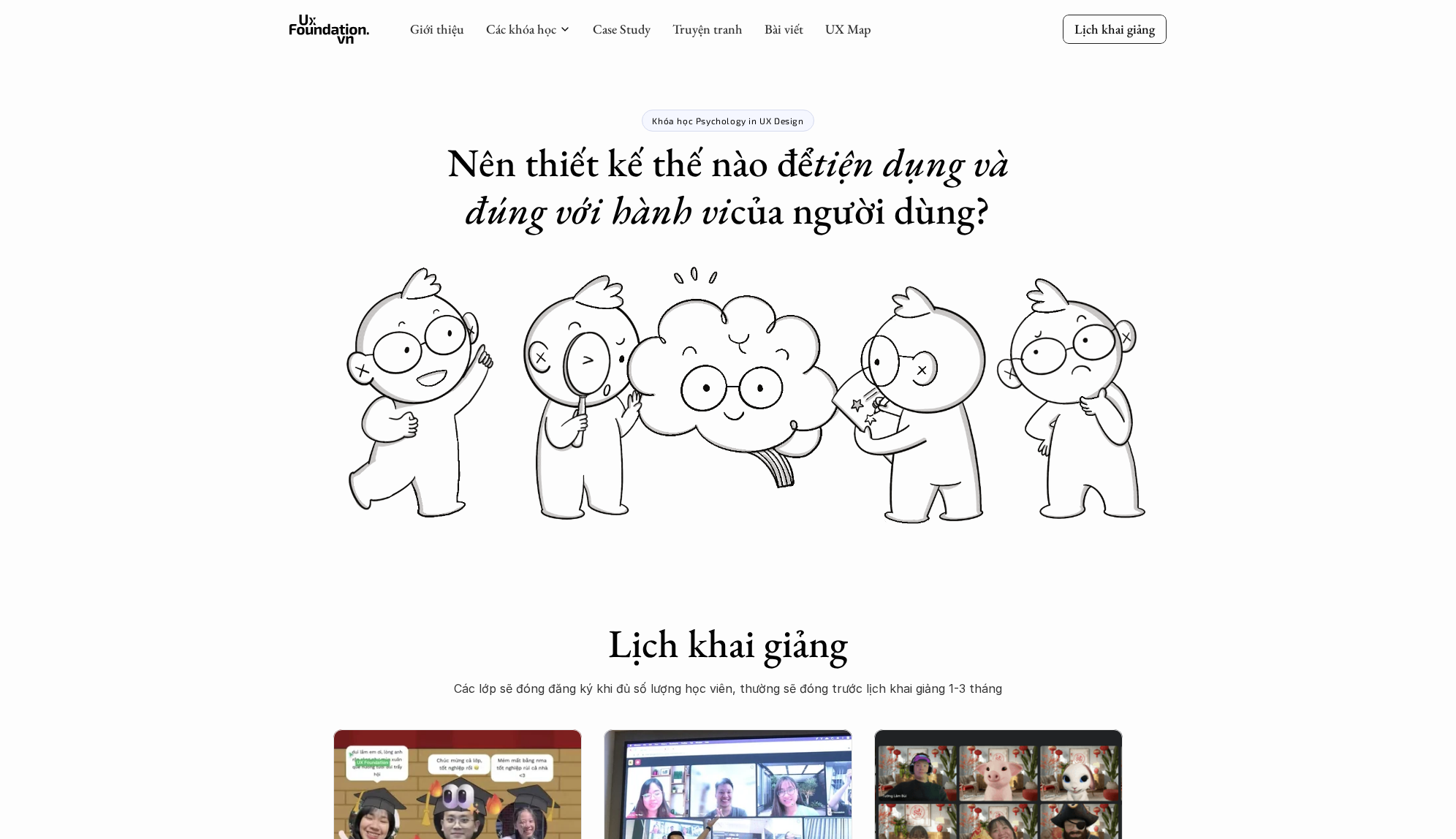
click at [758, 116] on p "Khóa học Psychology in UX Design" at bounding box center [728, 120] width 151 height 10
drag, startPoint x: 830, startPoint y: 116, endPoint x: 697, endPoint y: 121, distance: 133.1
click at [697, 121] on div "Khóa học Psychology in UX Design Nên thiết kế thế nào để tiện dụng và đúng với …" at bounding box center [728, 117] width 585 height 234
copy p "Psychology in UX Design"
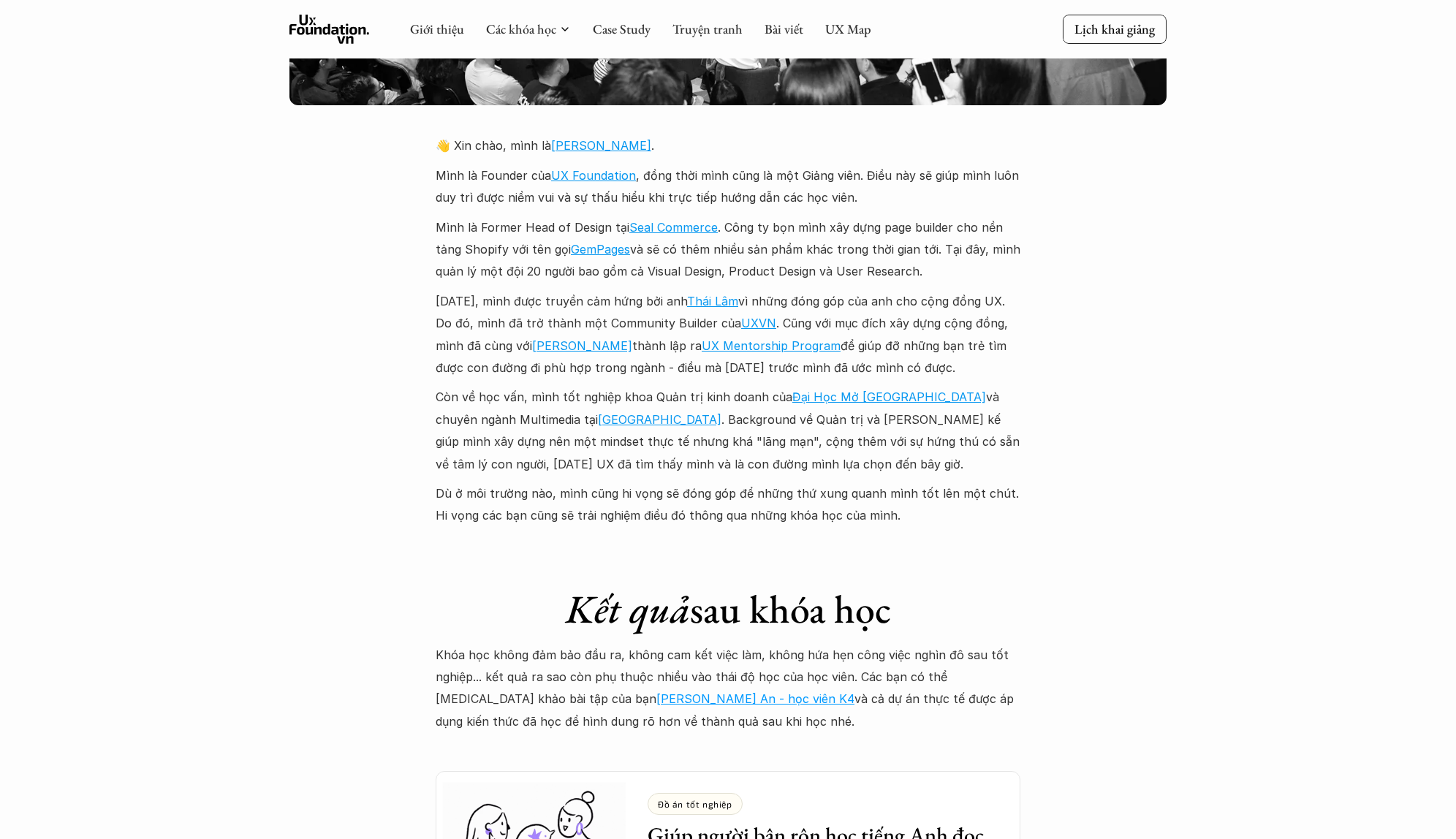
scroll to position [3336, 0]
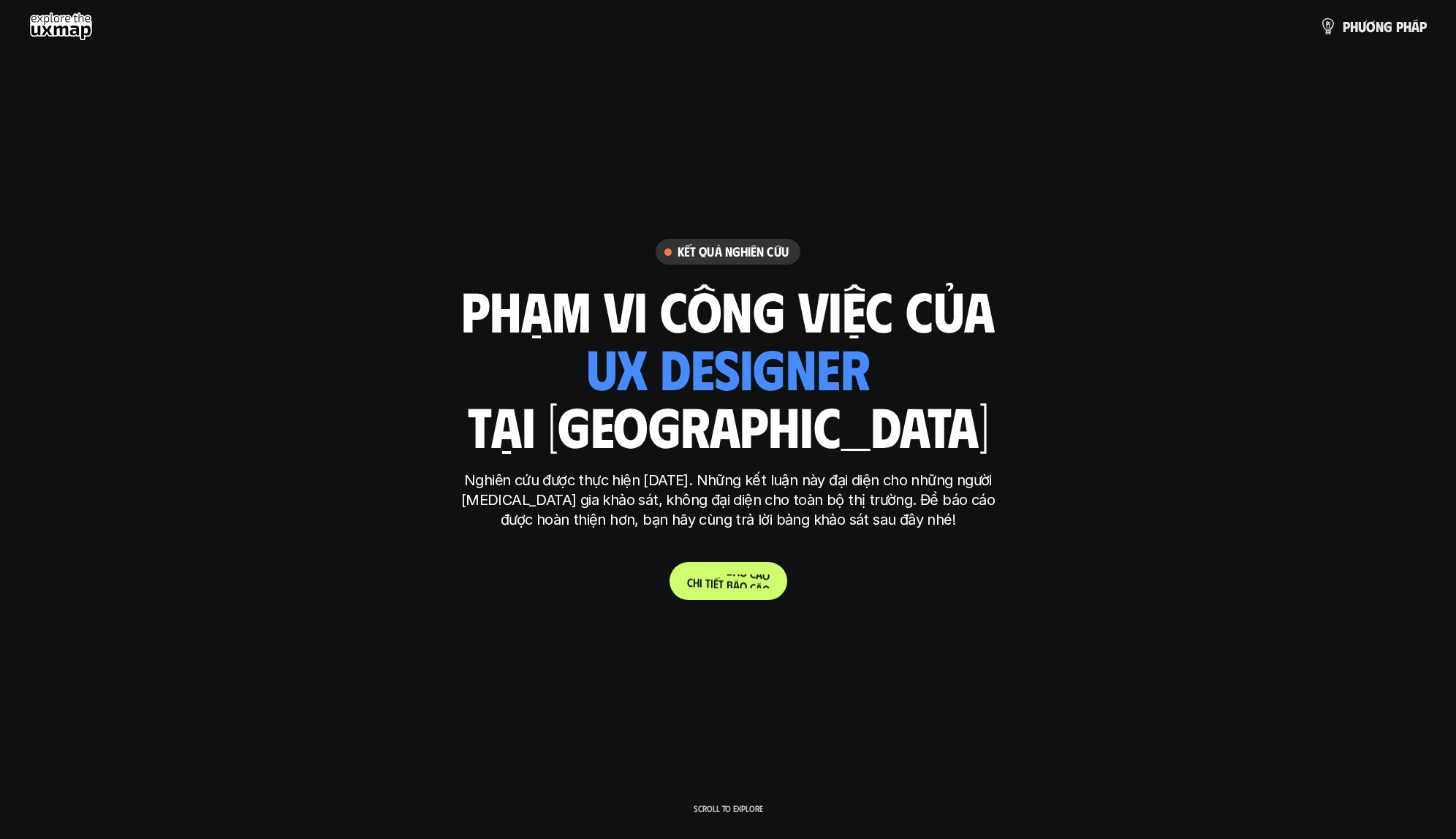
click at [745, 588] on p "C h i t i ế t b á o c á o" at bounding box center [728, 582] width 82 height 14
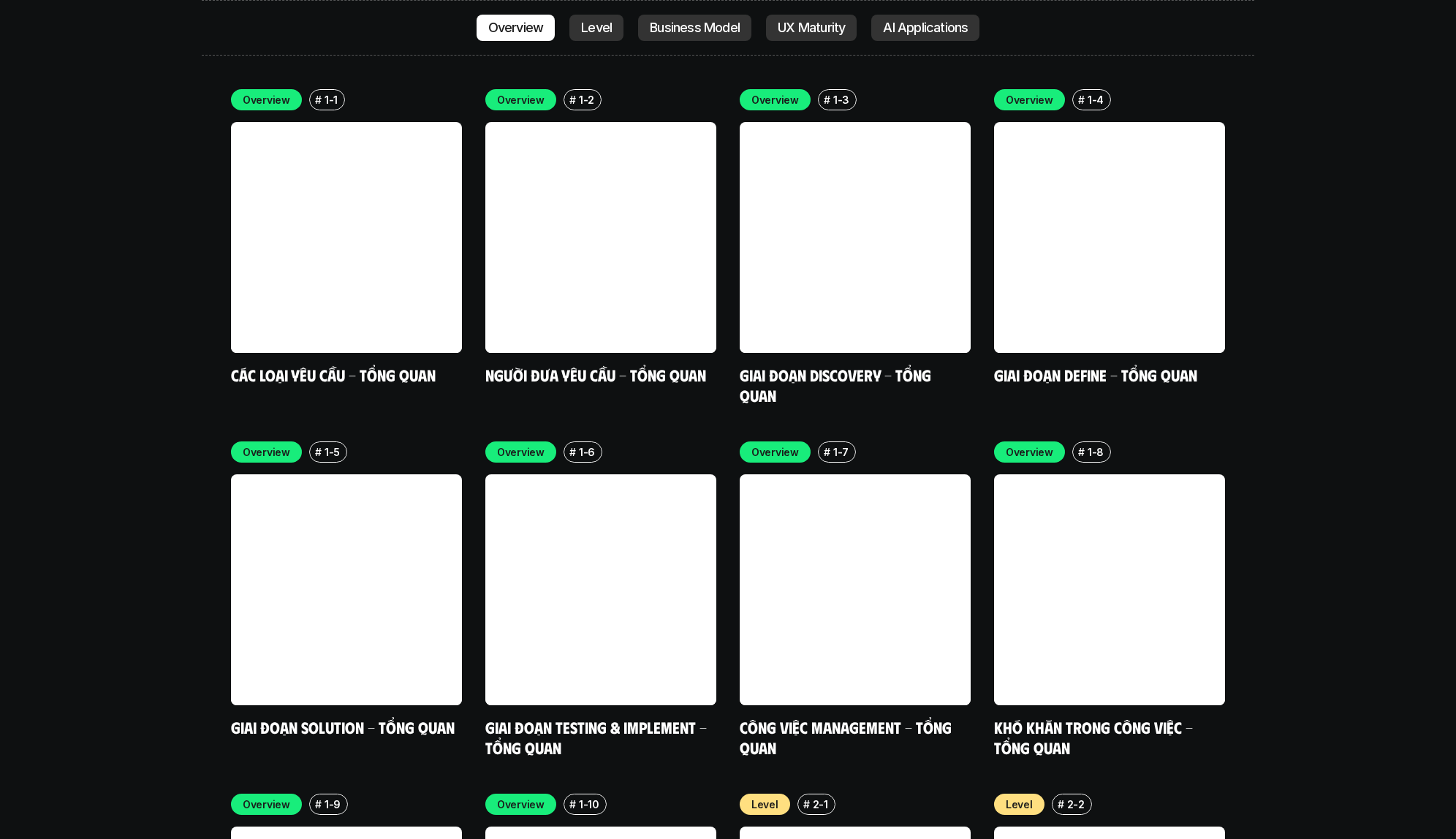
scroll to position [4514, 0]
